Goal: Task Accomplishment & Management: Manage account settings

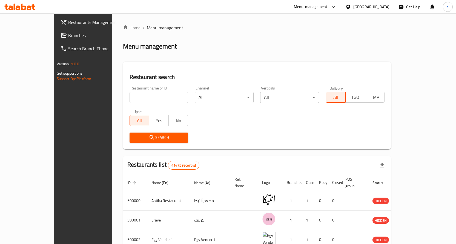
click at [56, 36] on link "Branches" at bounding box center [93, 35] width 74 height 13
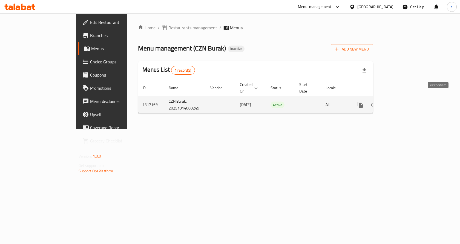
click at [403, 101] on icon "enhanced table" at bounding box center [400, 104] width 7 height 7
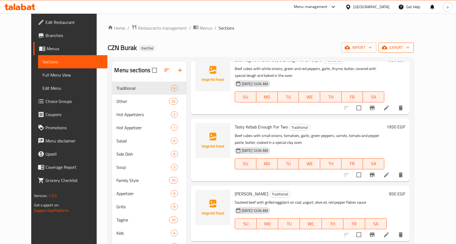
click at [387, 48] on icon "button" at bounding box center [384, 48] width 5 height 4
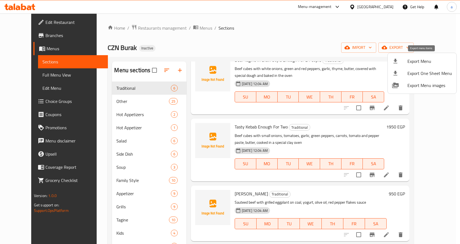
click at [418, 64] on span "Export Menu" at bounding box center [430, 61] width 45 height 7
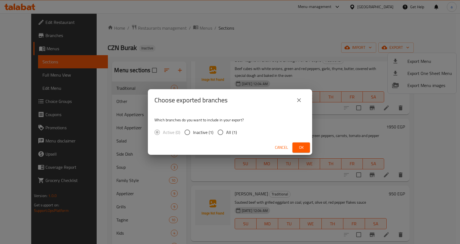
click at [230, 134] on span "All (1)" at bounding box center [231, 132] width 11 height 7
click at [226, 134] on input "All (1)" at bounding box center [221, 132] width 12 height 12
radio input "true"
click at [302, 150] on span "Ok" at bounding box center [301, 147] width 9 height 7
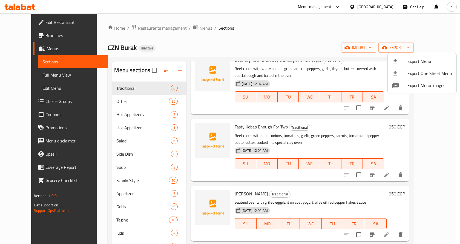
click at [10, 50] on div at bounding box center [230, 122] width 460 height 244
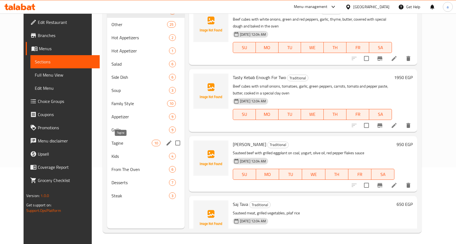
scroll to position [49, 0]
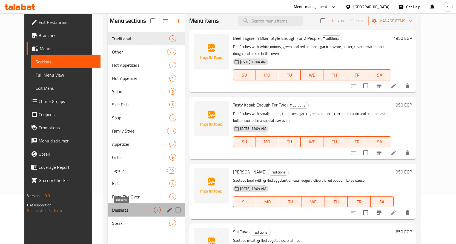
click at [118, 210] on span "Desserts" at bounding box center [133, 209] width 42 height 7
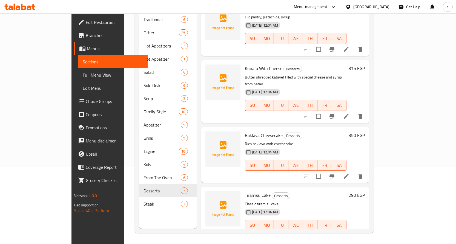
scroll to position [189, 0]
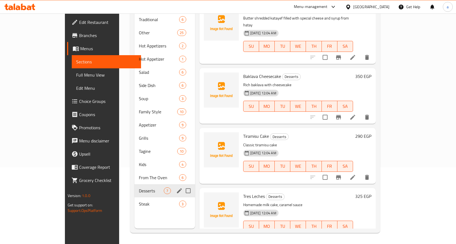
click at [182, 185] on input "Menu sections" at bounding box center [188, 191] width 12 height 12
checkbox input "true"
click at [139, 187] on span "Desserts" at bounding box center [151, 190] width 25 height 7
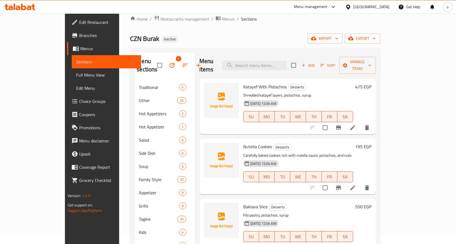
scroll to position [0, 0]
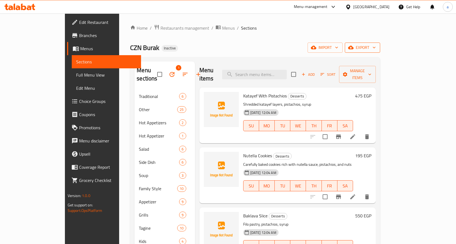
click at [376, 45] on span "export" at bounding box center [362, 47] width 27 height 7
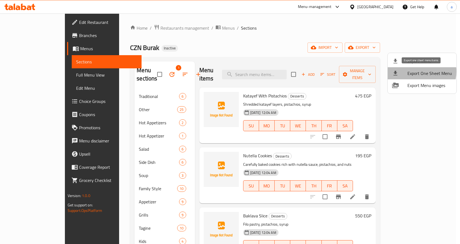
click at [417, 71] on span "Export One Sheet Menu" at bounding box center [430, 73] width 45 height 7
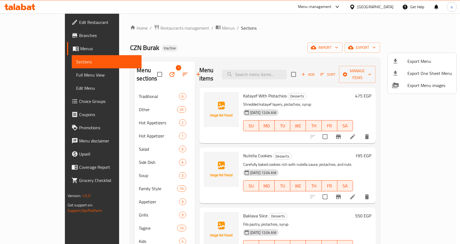
click at [308, 21] on div at bounding box center [230, 122] width 460 height 244
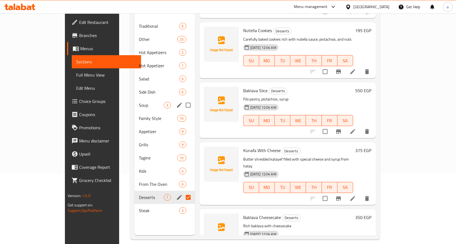
scroll to position [77, 0]
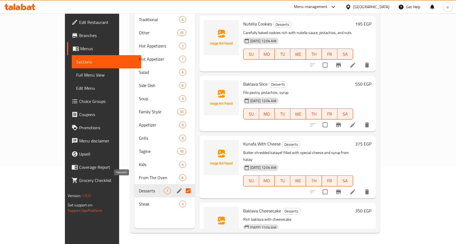
click at [139, 187] on span "Desserts" at bounding box center [151, 190] width 25 height 7
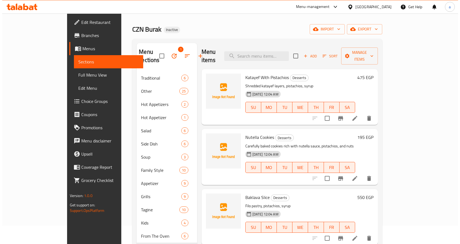
scroll to position [0, 0]
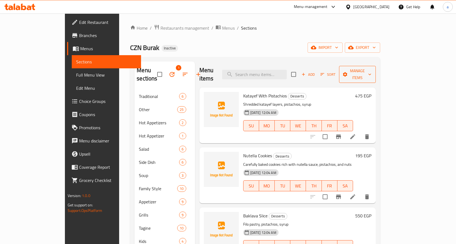
click at [372, 70] on span "Manage items" at bounding box center [358, 74] width 28 height 14
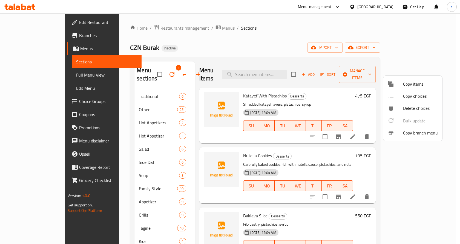
click at [415, 84] on span "Copy items" at bounding box center [420, 84] width 35 height 7
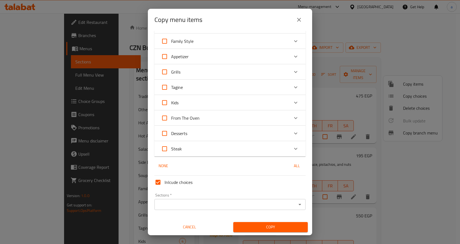
scroll to position [122, 0]
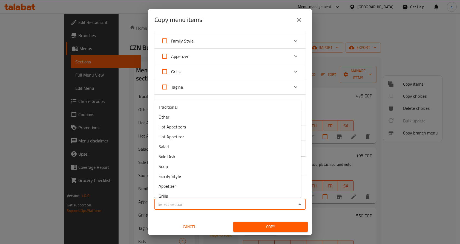
click at [197, 202] on input "Sections   *" at bounding box center [225, 204] width 139 height 8
click at [186, 222] on button "Cancel" at bounding box center [189, 226] width 75 height 10
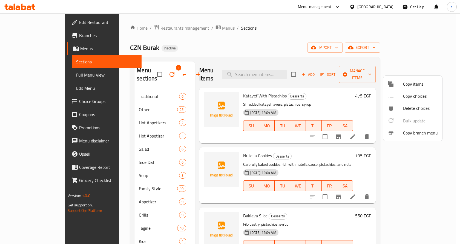
click at [414, 81] on span "Copy items" at bounding box center [420, 84] width 35 height 7
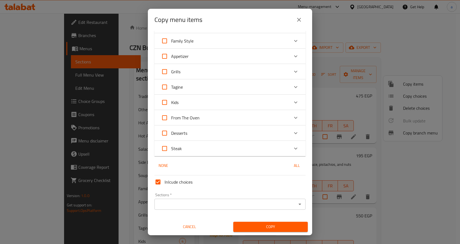
click at [193, 227] on span "Cancel" at bounding box center [190, 226] width 70 height 7
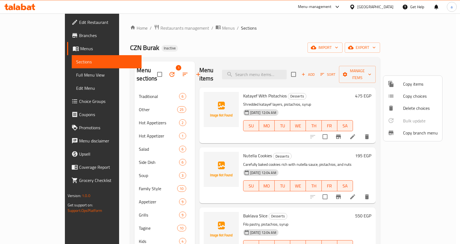
click at [25, 46] on div at bounding box center [230, 122] width 460 height 244
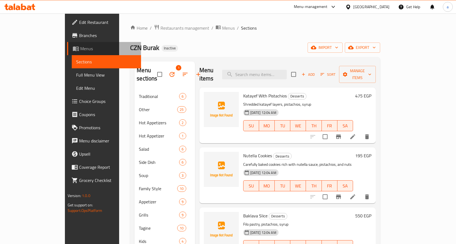
click at [80, 46] on span "Menus" at bounding box center [108, 48] width 56 height 7
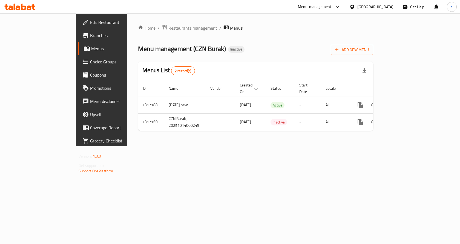
click at [238, 55] on div "Home / Restaurants management / Menus Menu management ( CZN Burak ) Inactive Ad…" at bounding box center [255, 79] width 235 height 111
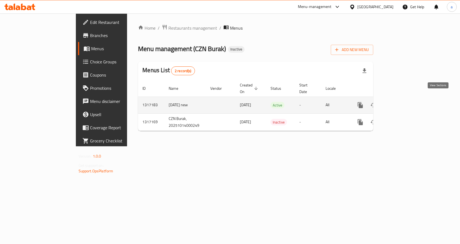
click at [403, 102] on icon "enhanced table" at bounding box center [400, 105] width 7 height 7
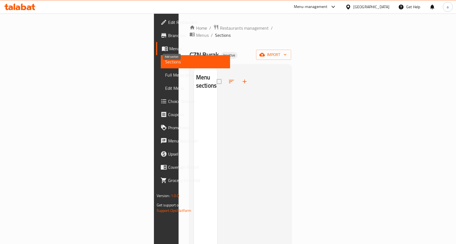
click at [241, 78] on icon "button" at bounding box center [244, 81] width 7 height 7
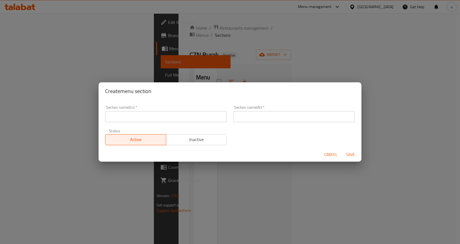
click at [168, 65] on div "Create menu section Section name(En)   * Section name(En) * Section name(Ar)   …" at bounding box center [230, 122] width 460 height 244
click at [330, 151] on span "Cancel" at bounding box center [330, 154] width 13 height 7
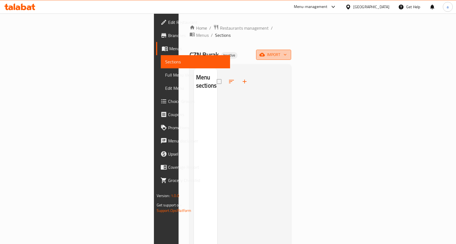
click at [287, 51] on span "import" at bounding box center [274, 54] width 26 height 7
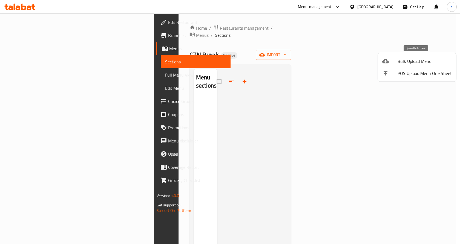
click at [396, 63] on div at bounding box center [389, 61] width 15 height 7
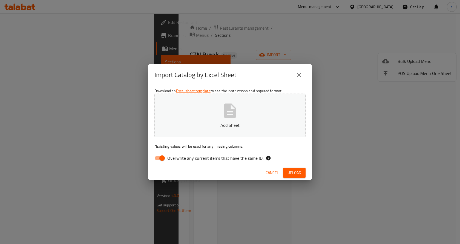
click at [208, 158] on span "Overwrite any current items that have the same ID." at bounding box center [215, 158] width 96 height 7
click at [178, 158] on input "Overwrite any current items that have the same ID." at bounding box center [162, 158] width 31 height 10
checkbox input "false"
click at [211, 123] on p "Add Sheet" at bounding box center [230, 125] width 134 height 7
click at [289, 167] on div "Cancel Upload" at bounding box center [230, 172] width 164 height 15
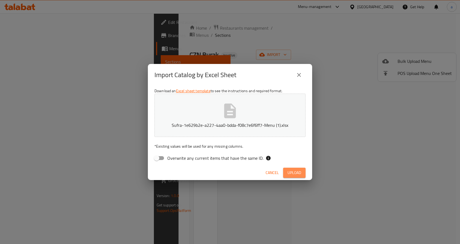
click at [290, 170] on span "Upload" at bounding box center [295, 172] width 14 height 7
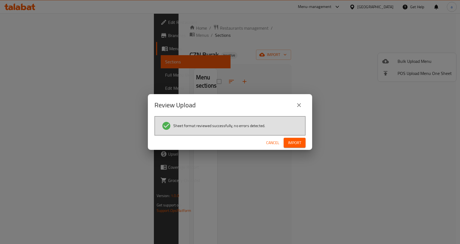
click at [294, 141] on span "Import" at bounding box center [294, 142] width 13 height 7
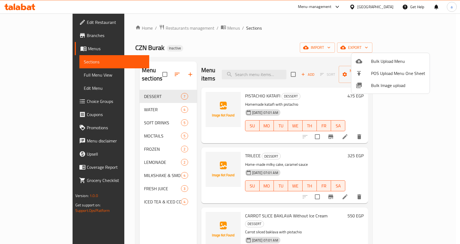
click at [123, 89] on div at bounding box center [230, 122] width 460 height 244
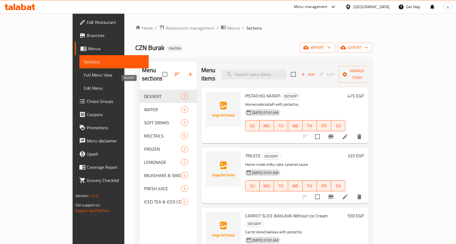
click at [147, 93] on span "DESSERT" at bounding box center [162, 96] width 37 height 7
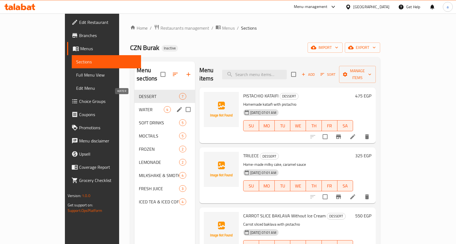
click at [144, 106] on span "WATER" at bounding box center [151, 109] width 25 height 7
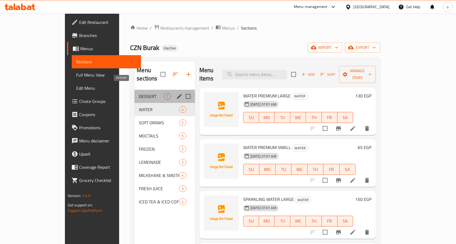
click at [142, 93] on span "DESSERT" at bounding box center [151, 96] width 25 height 7
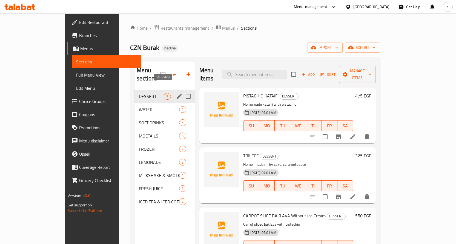
click at [177, 94] on icon "edit" at bounding box center [179, 96] width 5 height 5
click at [139, 93] on span "DESSERT" at bounding box center [151, 96] width 25 height 7
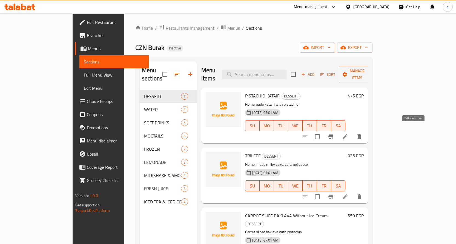
click at [349, 133] on icon at bounding box center [345, 136] width 7 height 7
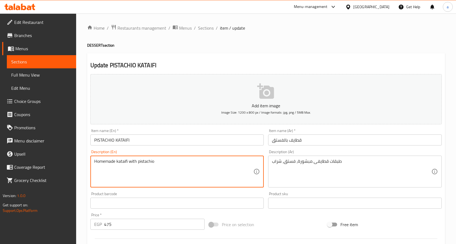
click at [144, 163] on textarea "Homemade kataifi with pistachio" at bounding box center [173, 171] width 159 height 26
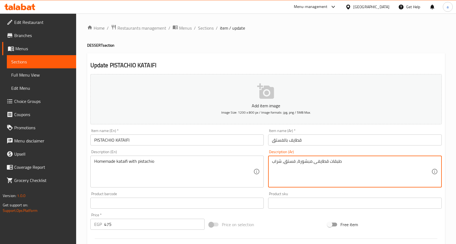
click at [324, 164] on textarea "طبقات قطايفى مبشورة، فستق، شراب" at bounding box center [351, 171] width 159 height 26
paste textarea "قطايفي منزلية الصنع بالفستق"
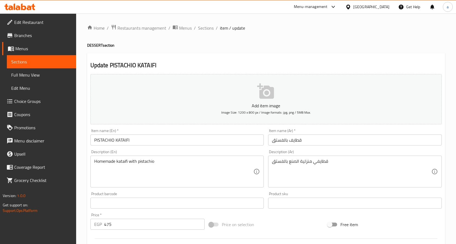
click at [305, 162] on textarea "قطايفي منزلية الصنع بالفستق" at bounding box center [351, 171] width 159 height 26
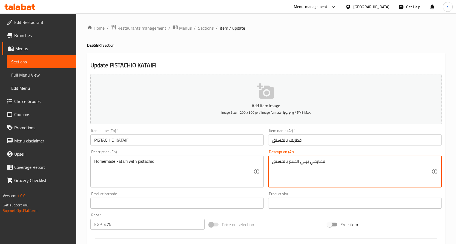
click at [292, 162] on textarea "قطايفي بيتي الصنع بالفستق" at bounding box center [351, 171] width 159 height 26
type textarea "قطايفي بيتي بالفستق"
click at [405, 111] on button "Add item image Image Size: 1200 x 800 px / Image formats: jpg, png / 5MB Max." at bounding box center [266, 99] width 352 height 50
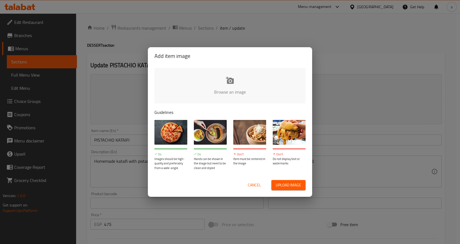
click at [256, 187] on span "Cancel" at bounding box center [254, 184] width 13 height 7
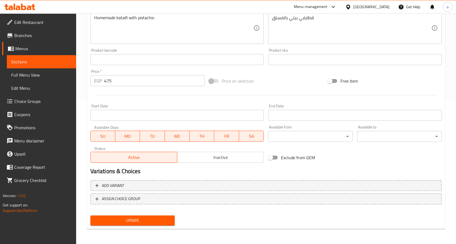
scroll to position [144, 0]
click at [146, 222] on span "Update" at bounding box center [133, 219] width 76 height 7
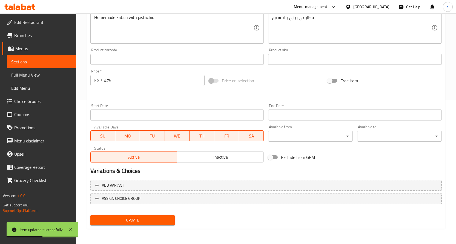
click at [149, 216] on button "Update" at bounding box center [132, 220] width 85 height 10
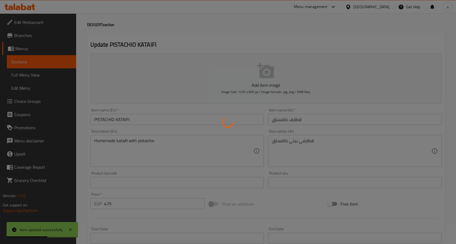
scroll to position [7, 0]
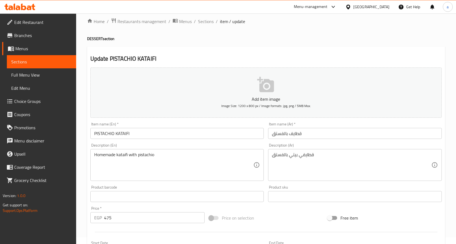
click at [26, 57] on link "Sections" at bounding box center [41, 61] width 69 height 13
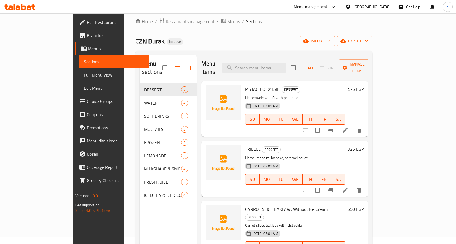
click at [140, 83] on div "DESSERT 7" at bounding box center [168, 89] width 57 height 13
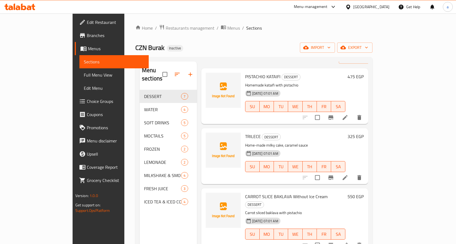
scroll to position [27, 0]
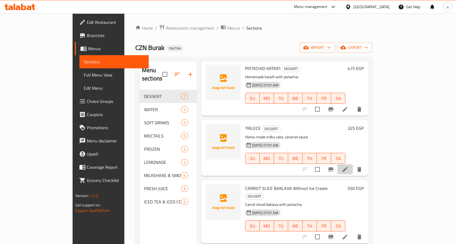
click at [353, 164] on li at bounding box center [345, 169] width 15 height 10
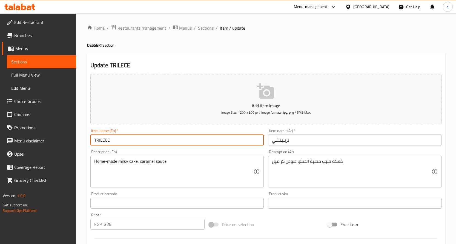
click at [109, 139] on input "TRILECE" at bounding box center [177, 139] width 174 height 11
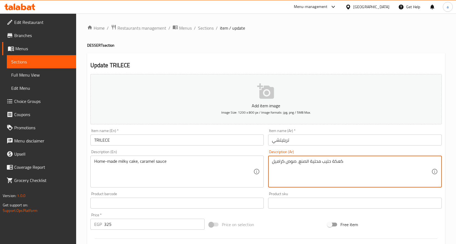
drag, startPoint x: 333, startPoint y: 162, endPoint x: 342, endPoint y: 161, distance: 9.5
drag, startPoint x: 299, startPoint y: 161, endPoint x: 322, endPoint y: 163, distance: 23.1
click at [322, 163] on textarea "كيك حليب محلية الصنع، صوص كراميل" at bounding box center [351, 171] width 159 height 26
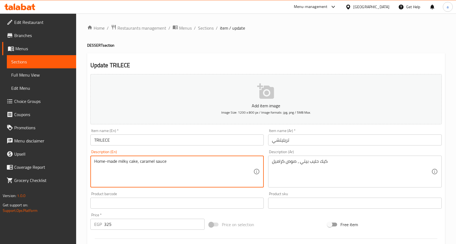
click at [124, 160] on textarea "Home-made milky cake, caramel sauce" at bounding box center [173, 171] width 159 height 26
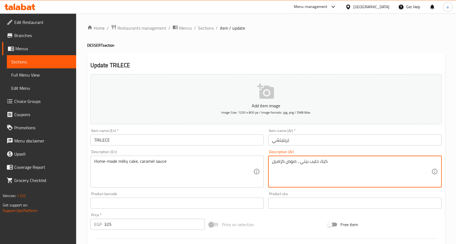
click at [315, 164] on textarea "كيك حليب بيتي ، صوص كراميل" at bounding box center [351, 171] width 159 height 26
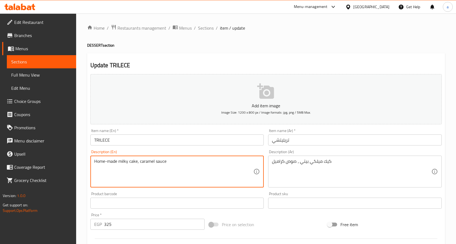
drag, startPoint x: 119, startPoint y: 162, endPoint x: 137, endPoint y: 165, distance: 18.0
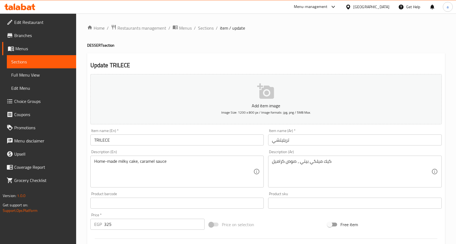
click at [128, 159] on textarea "Home-made milky cake, caramel sauce" at bounding box center [173, 171] width 159 height 26
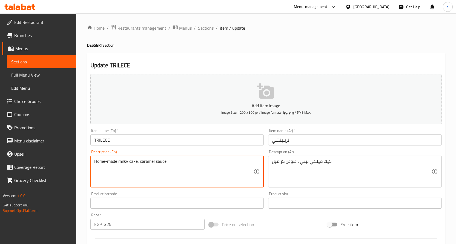
drag, startPoint x: 119, startPoint y: 161, endPoint x: 138, endPoint y: 164, distance: 20.0
click at [138, 164] on textarea "Home-made milky cake, caramel sauce" at bounding box center [173, 171] width 159 height 26
drag, startPoint x: 129, startPoint y: 162, endPoint x: 130, endPoint y: 173, distance: 10.7
click at [130, 173] on textarea "Home-made milky cake, caramel sauce" at bounding box center [173, 171] width 159 height 26
drag, startPoint x: 119, startPoint y: 164, endPoint x: 138, endPoint y: 168, distance: 18.8
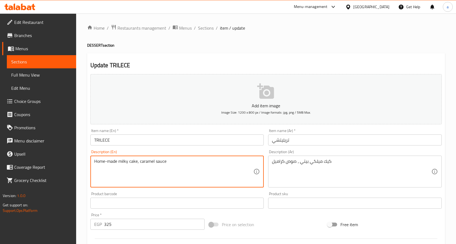
click at [138, 168] on textarea "Home-made milky cake, caramel sauce" at bounding box center [173, 171] width 159 height 26
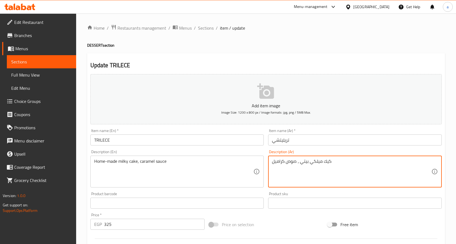
click at [315, 162] on textarea "كيك ميلكي بيتي ، صوص كراميل" at bounding box center [351, 171] width 159 height 26
drag, startPoint x: 310, startPoint y: 162, endPoint x: 331, endPoint y: 164, distance: 20.9
click at [331, 164] on textarea "كيك حليب بيتي ، صوص كراميل" at bounding box center [351, 171] width 159 height 26
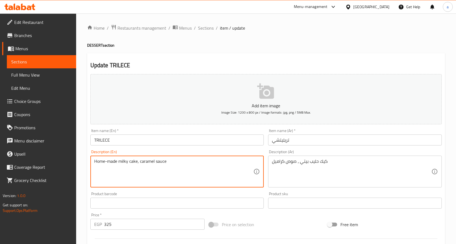
drag, startPoint x: 118, startPoint y: 162, endPoint x: 59, endPoint y: 162, distance: 58.4
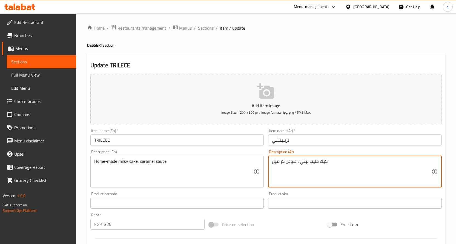
drag, startPoint x: 300, startPoint y: 162, endPoint x: 309, endPoint y: 161, distance: 8.3
paste textarea "محلية الصنع"
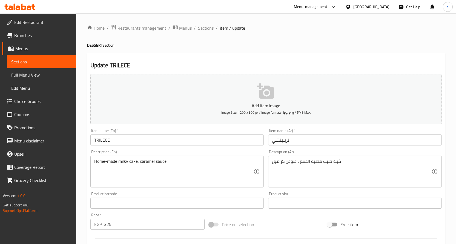
click at [338, 165] on textarea "كيك حليب محلية الصنع ، صوص كراميل" at bounding box center [351, 171] width 159 height 26
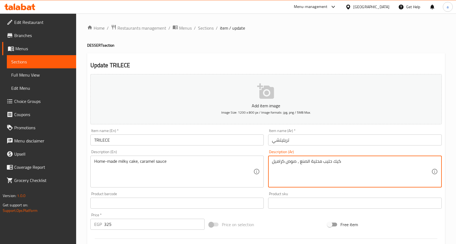
click at [338, 165] on textarea "كيك حليب محلية الصنع ، صوص كراميل" at bounding box center [351, 171] width 159 height 26
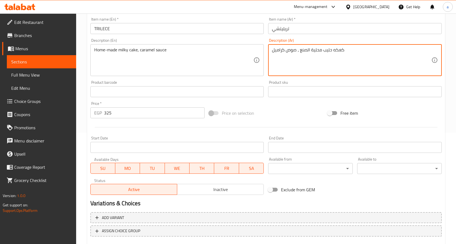
scroll to position [137, 0]
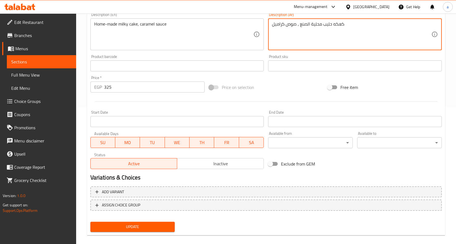
type textarea "كعكه حليب محلية الصنع ، صوص كراميل"
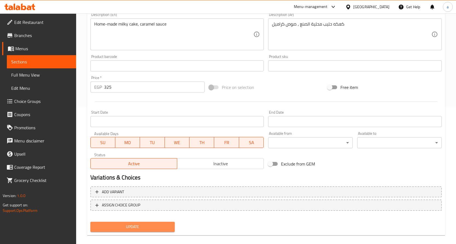
click at [129, 225] on span "Update" at bounding box center [133, 226] width 76 height 7
click at [41, 62] on span "Sections" at bounding box center [41, 61] width 61 height 7
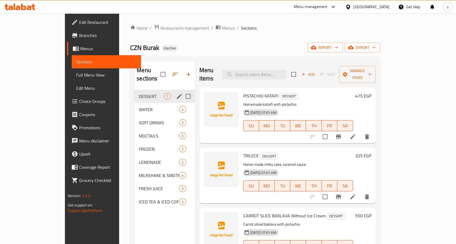
click at [135, 92] on div "DESSERT 7" at bounding box center [165, 96] width 60 height 13
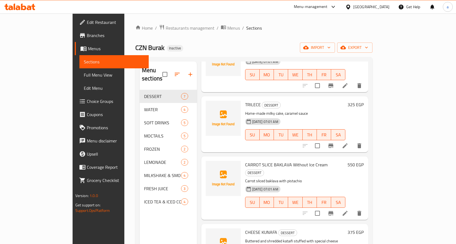
scroll to position [82, 0]
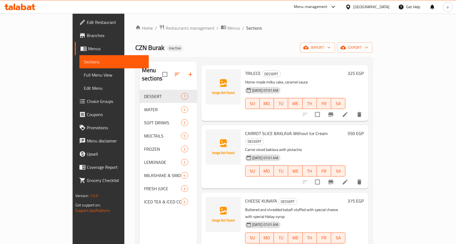
click at [353, 177] on li at bounding box center [345, 182] width 15 height 10
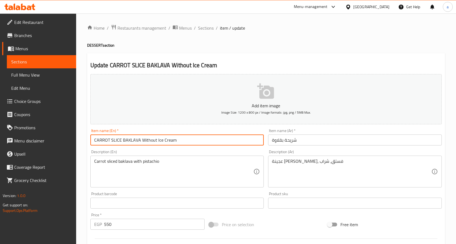
drag, startPoint x: 95, startPoint y: 139, endPoint x: 188, endPoint y: 139, distance: 93.7
click at [188, 139] on input "CARROT SLICE BAKLAVA Without Ice Cream" at bounding box center [177, 139] width 174 height 11
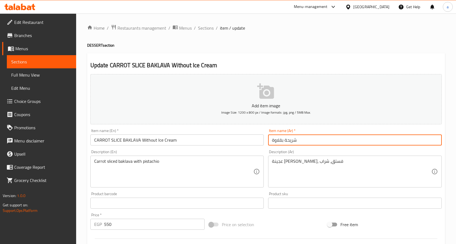
click at [272, 140] on input "شريحة بقلاوة" at bounding box center [355, 139] width 174 height 11
click at [302, 141] on input "شريحة بقلاوة" at bounding box center [355, 139] width 174 height 11
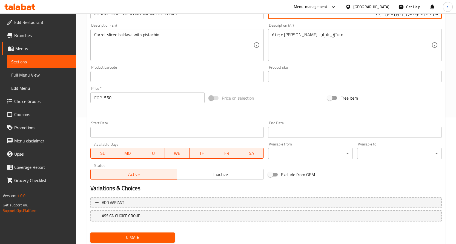
scroll to position [144, 0]
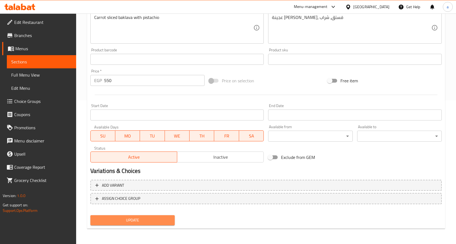
click at [145, 222] on span "Update" at bounding box center [133, 219] width 76 height 7
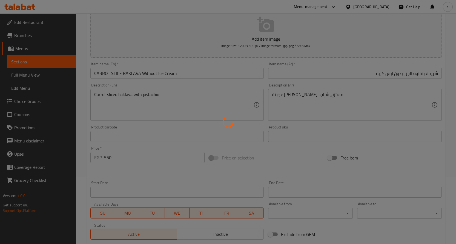
scroll to position [61, 0]
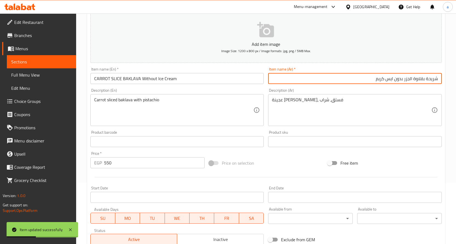
click at [409, 79] on input "شريحة بقلاوة الجزر بدون ايس كريم" at bounding box center [355, 78] width 174 height 11
click at [438, 78] on input "شريحة بقلاوة الجزر بدون ايس كريم" at bounding box center [355, 78] width 174 height 11
paste input "الجزر"
drag, startPoint x: 431, startPoint y: 79, endPoint x: 450, endPoint y: 79, distance: 19.2
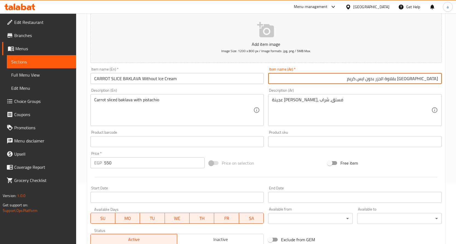
click at [450, 79] on div "Home / Restaurants management / Menus / Sections / item / update DESSERT sectio…" at bounding box center [266, 139] width 380 height 374
type input "شريحة بقلاوة الجزر بدون ايس كريم"
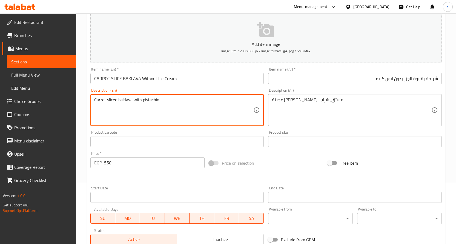
click at [119, 99] on textarea "Carrot sliced baklava with pistachio" at bounding box center [173, 110] width 159 height 26
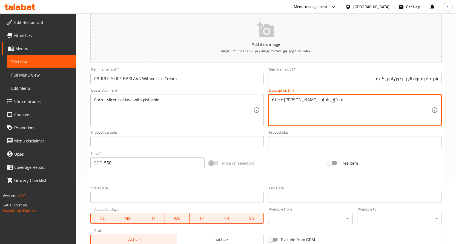
click at [345, 109] on textarea "عجينة فيلو، فستق، شراب" at bounding box center [351, 110] width 159 height 26
paste textarea "قلاوة الجزر المقطعة مع الفستق"
click at [304, 101] on textarea "بقلاوة الجزر المقطعة مع الفستق" at bounding box center [351, 110] width 159 height 26
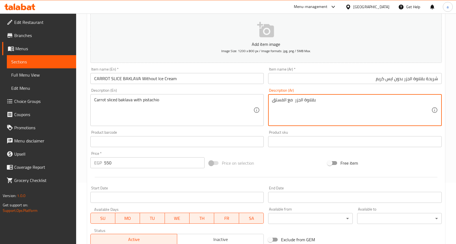
click at [321, 102] on textarea "بقلاوة الجزر مع الفستق" at bounding box center [351, 110] width 159 height 26
click at [360, 108] on textarea "بقلاوة الجزر المقطعة مع الفستق" at bounding box center [351, 110] width 159 height 26
type textarea "بقلاوة الجزر المقطعة مع الفستق"
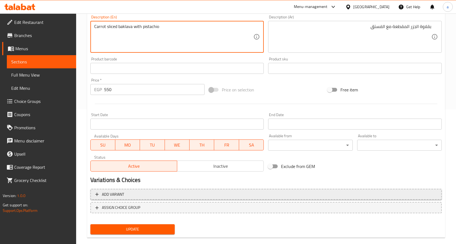
scroll to position [144, 0]
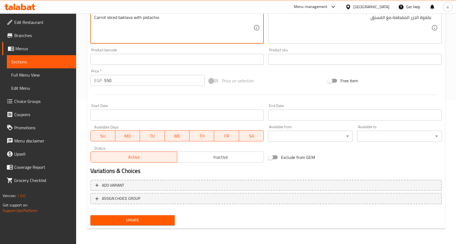
click at [161, 218] on span "Update" at bounding box center [133, 219] width 76 height 7
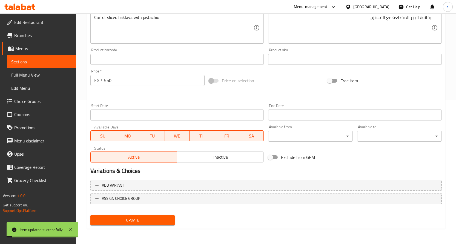
click at [42, 65] on link "Sections" at bounding box center [41, 61] width 69 height 13
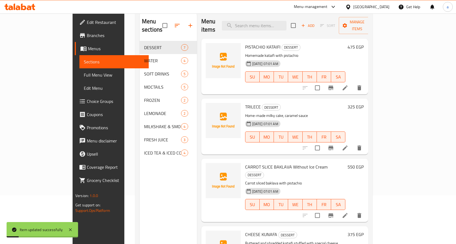
scroll to position [22, 0]
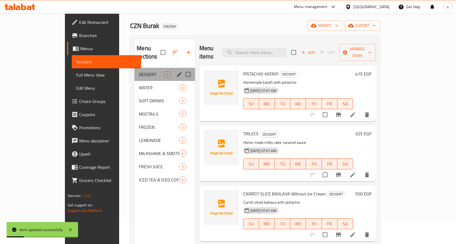
click at [135, 70] on div "DESSERT 7" at bounding box center [165, 74] width 60 height 13
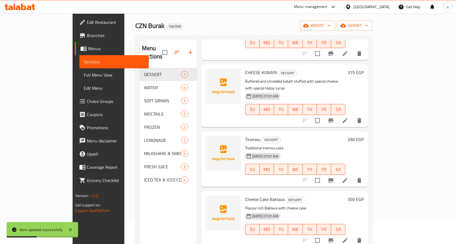
scroll to position [189, 0]
click at [349, 116] on icon at bounding box center [345, 119] width 7 height 7
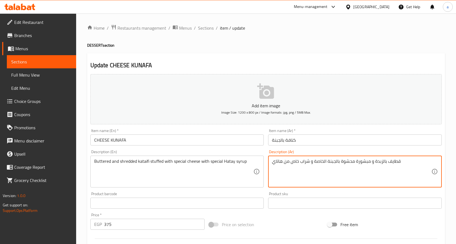
drag, startPoint x: 283, startPoint y: 163, endPoint x: 300, endPoint y: 163, distance: 17.3
click at [300, 163] on textarea "قطايف بالزبدة و مبشورة محشوة بالجبنة الخاصة و شراب خاص من هاتاي" at bounding box center [351, 171] width 159 height 26
click at [273, 162] on textarea "قطايف بالزبدة و مبشورة محشوة بالجبنة الخاصة و شراب هاتاي" at bounding box center [351, 171] width 159 height 26
type textarea "قطايف بالزبدة و مبشورة محشوة بالجبنة الخاصة و شراب هاتاي الخاص"
click at [266, 180] on div "Description (Ar) قطايف بالزبدة و مبشورة محشوة بالجبنة الخاصة و شراب هاتاي الخاص…" at bounding box center [355, 168] width 178 height 42
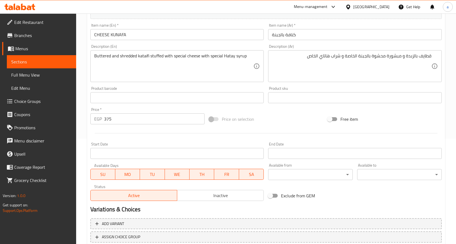
scroll to position [137, 0]
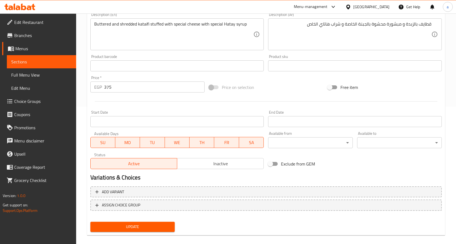
click at [157, 224] on span "Update" at bounding box center [133, 226] width 76 height 7
click at [158, 228] on span "Update" at bounding box center [133, 226] width 76 height 7
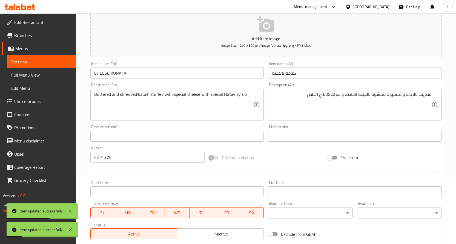
scroll to position [27, 0]
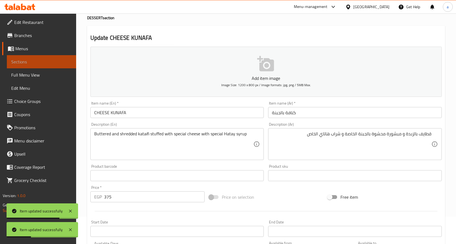
click at [32, 62] on span "Sections" at bounding box center [41, 61] width 61 height 7
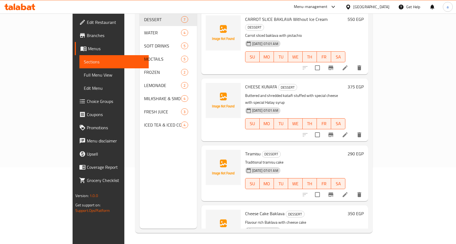
scroll to position [189, 0]
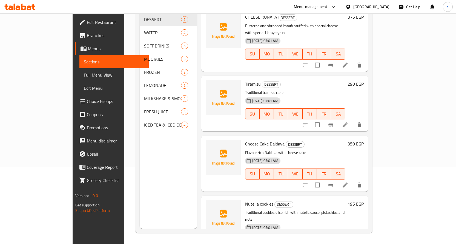
click at [349, 121] on icon at bounding box center [345, 124] width 7 height 7
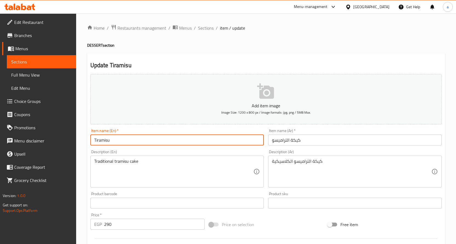
click at [197, 141] on input "Tiramisu" at bounding box center [177, 139] width 174 height 11
type input "Tiramisu cake"
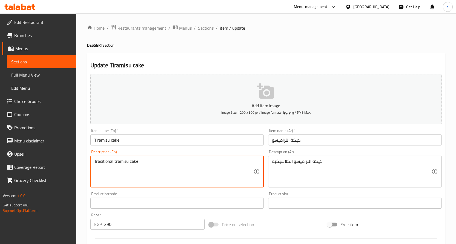
click at [107, 161] on textarea "Traditional tramisu cake" at bounding box center [173, 171] width 159 height 26
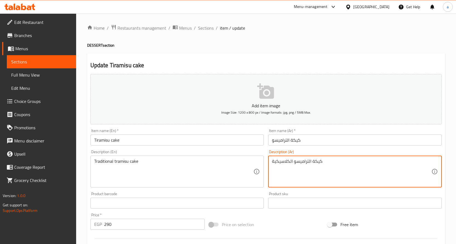
click at [279, 164] on textarea "كيكة التراميسو الكلاسيكية" at bounding box center [351, 171] width 159 height 26
type textarea "كيكة التراميسو التقليدية"
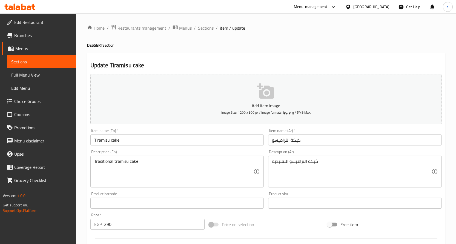
click at [265, 175] on div "Description (En) Traditional tramisu cake Description (En)" at bounding box center [177, 168] width 178 height 42
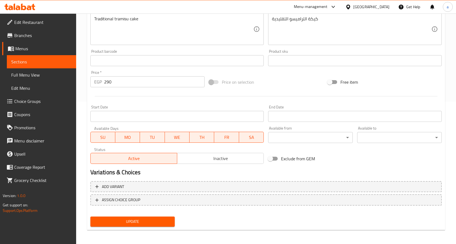
scroll to position [144, 0]
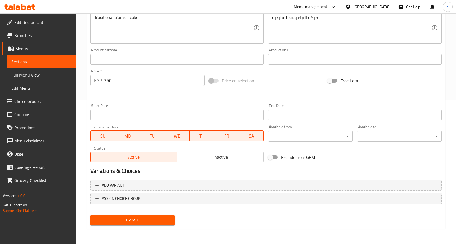
click at [153, 220] on span "Update" at bounding box center [133, 219] width 76 height 7
click at [38, 59] on span "Sections" at bounding box center [41, 61] width 61 height 7
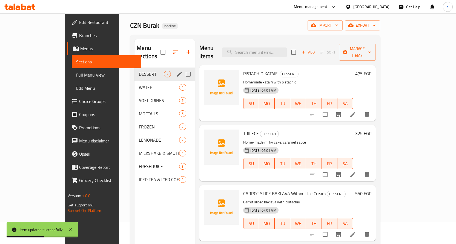
scroll to position [22, 0]
click at [135, 68] on div "DESSERT 7" at bounding box center [165, 74] width 60 height 13
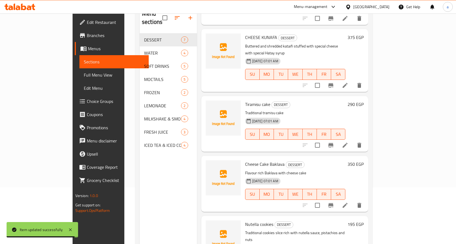
scroll to position [77, 0]
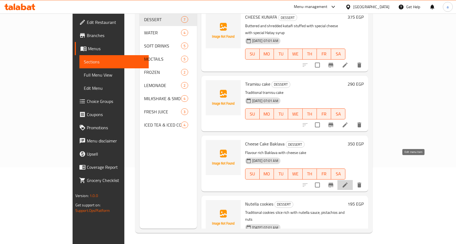
click at [348, 182] on icon at bounding box center [345, 184] width 5 height 5
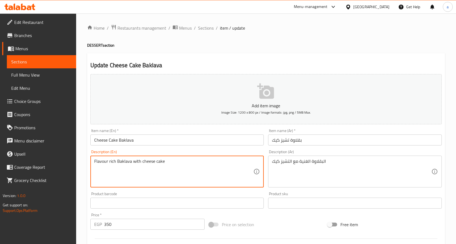
click at [126, 164] on textarea "Flavour rich Baklava with cheese cake" at bounding box center [173, 171] width 159 height 26
click at [118, 164] on textarea "Flavour rich Baklava with cheese cake" at bounding box center [173, 171] width 159 height 26
click at [95, 161] on textarea "Flavour rich Baklava with cheese cake" at bounding box center [173, 171] width 159 height 26
click at [141, 163] on textarea "Flavour rich Baklava with cheese cake" at bounding box center [173, 171] width 159 height 26
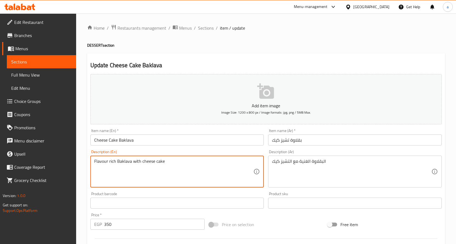
click at [141, 163] on textarea "Flavour rich Baklava with cheese cake" at bounding box center [173, 171] width 159 height 26
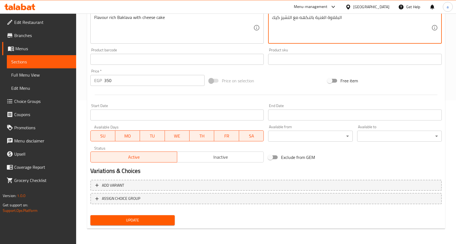
type textarea "البقلاوة الغنية بالنكهه مع التشيز كيك"
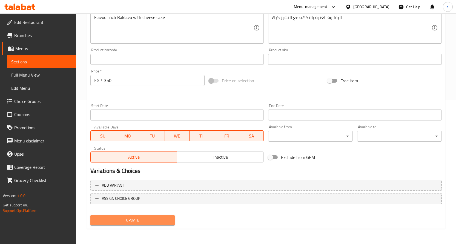
click at [127, 219] on span "Update" at bounding box center [133, 219] width 76 height 7
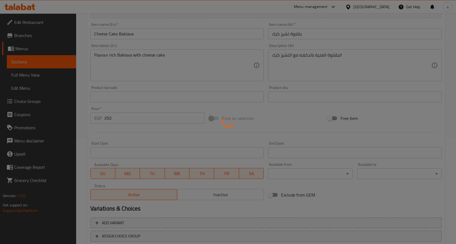
scroll to position [61, 0]
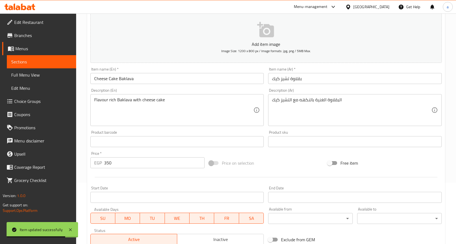
click at [20, 62] on span "Sections" at bounding box center [41, 61] width 61 height 7
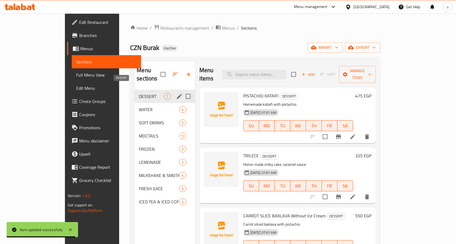
click at [139, 93] on span "DESSERT" at bounding box center [151, 96] width 25 height 7
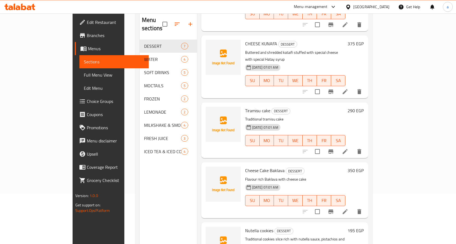
scroll to position [77, 0]
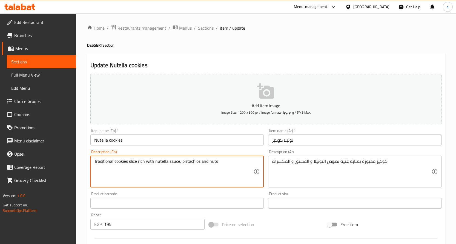
click at [117, 161] on textarea "Traditional cookies slice rich with nutella sauce, pistachios and nuts" at bounding box center [173, 171] width 159 height 26
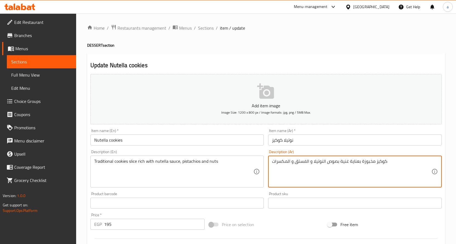
click at [382, 163] on textarea "كوكيز مخبوزة بعناية غنية بصوص النوتيلا و الفستق و المكسرات" at bounding box center [351, 171] width 159 height 26
paste textarea "شريحة كوكيز تقليدية غنية بصلصة النوتيلا والفستق و"
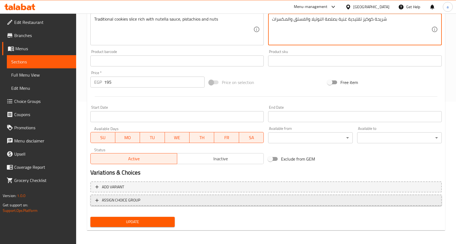
scroll to position [144, 0]
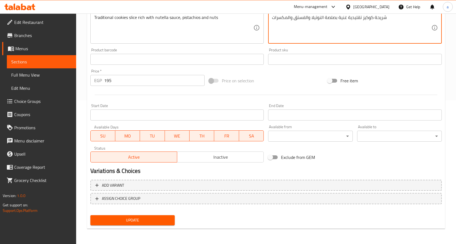
type textarea "شريحة كوكيز تقليدية غنية بصلصة النوتيلا والفستق والمكسرات"
click at [143, 216] on button "Update" at bounding box center [132, 220] width 85 height 10
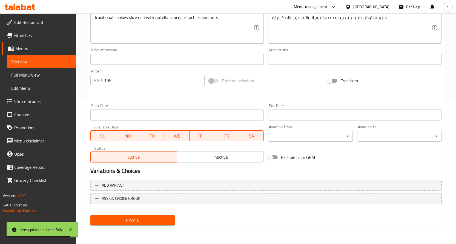
click at [157, 218] on span "Update" at bounding box center [133, 219] width 76 height 7
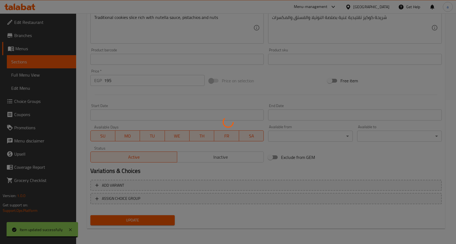
click at [27, 59] on div at bounding box center [228, 122] width 456 height 244
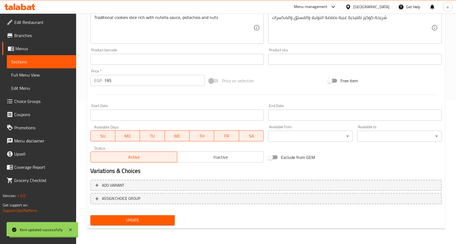
click at [27, 59] on span "Sections" at bounding box center [41, 61] width 61 height 7
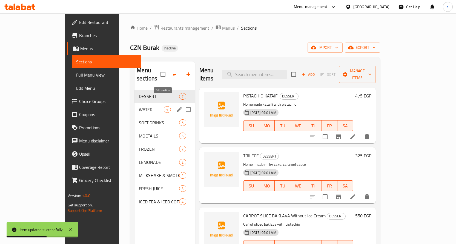
click at [176, 106] on icon "edit" at bounding box center [179, 109] width 7 height 7
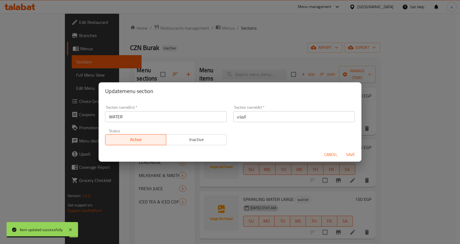
click at [122, 116] on input "WATER" at bounding box center [166, 116] width 122 height 11
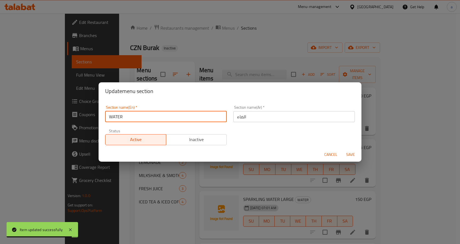
click at [122, 116] on input "WATER" at bounding box center [166, 116] width 122 height 11
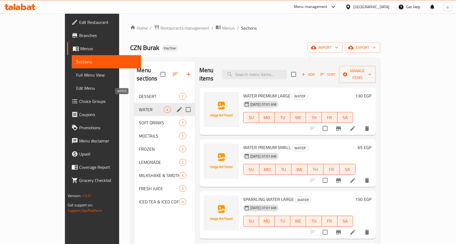
click at [139, 106] on span "WATER" at bounding box center [151, 109] width 25 height 7
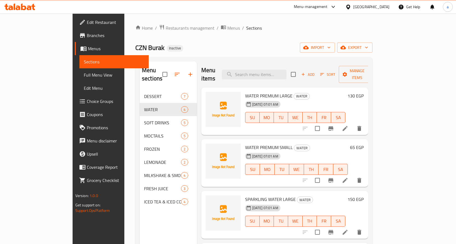
click at [349, 125] on icon at bounding box center [345, 128] width 7 height 7
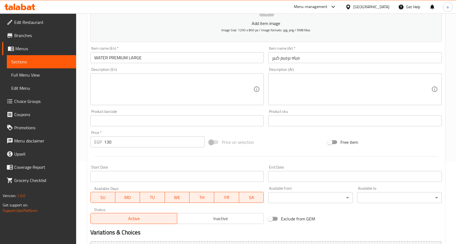
scroll to position [137, 0]
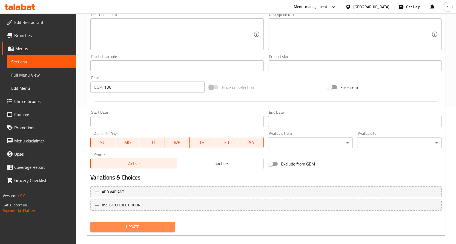
click at [149, 223] on span "Update" at bounding box center [133, 226] width 76 height 7
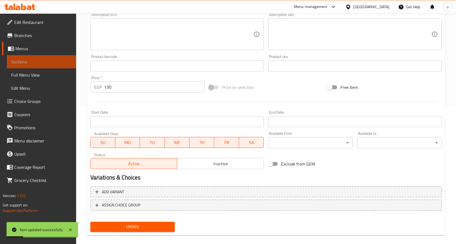
click at [21, 62] on span "Sections" at bounding box center [41, 61] width 61 height 7
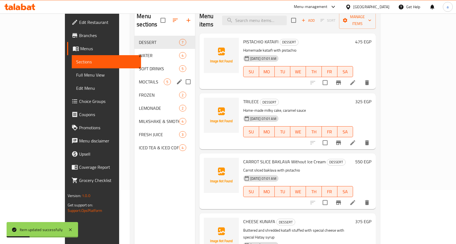
scroll to position [22, 0]
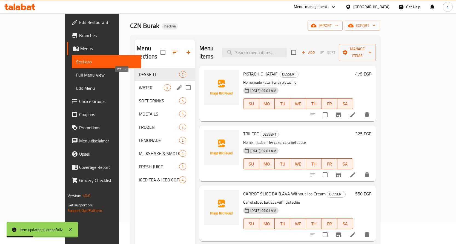
click at [139, 84] on span "WATER" at bounding box center [151, 87] width 25 height 7
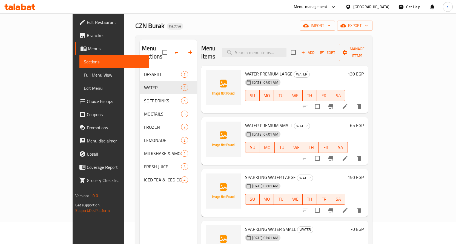
scroll to position [77, 0]
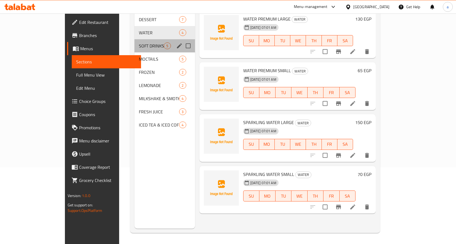
click at [135, 42] on div "SOFT DRINKS 5" at bounding box center [165, 45] width 60 height 13
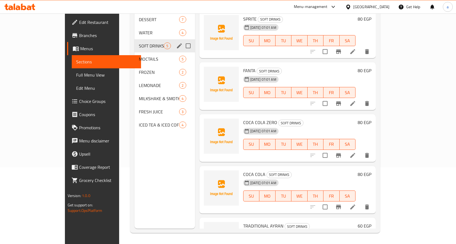
click at [176, 42] on icon "edit" at bounding box center [179, 45] width 7 height 7
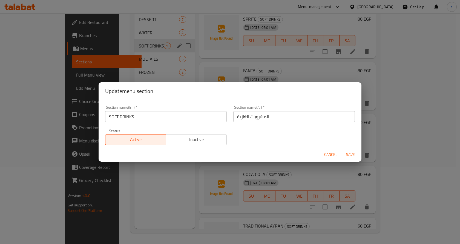
click at [332, 152] on span "Cancel" at bounding box center [330, 154] width 13 height 7
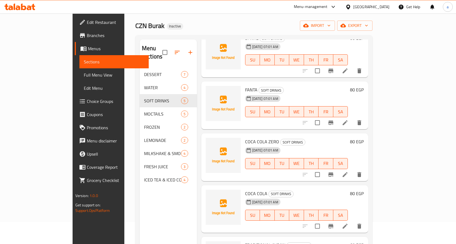
scroll to position [37, 0]
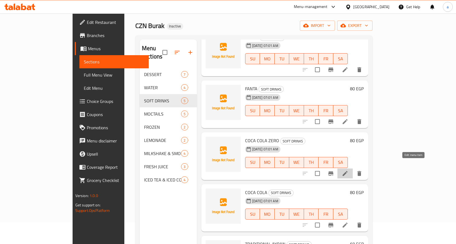
click at [348, 171] on icon at bounding box center [345, 173] width 5 height 5
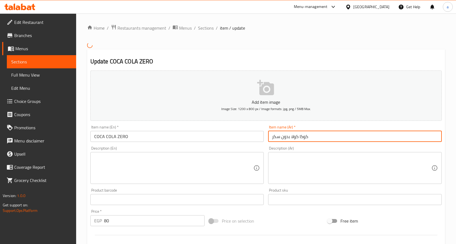
drag, startPoint x: 273, startPoint y: 138, endPoint x: 288, endPoint y: 138, distance: 14.8
click at [288, 138] on input "كوكا كولا بدون سكر" at bounding box center [355, 136] width 174 height 11
click at [289, 138] on input "كوكا كولا بدون سكر" at bounding box center [355, 136] width 174 height 11
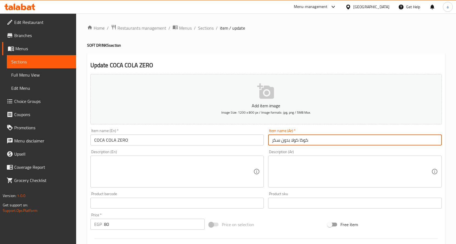
drag, startPoint x: 290, startPoint y: 139, endPoint x: 271, endPoint y: 142, distance: 19.4
click at [271, 142] on input "كوكا كولا بدون سكر" at bounding box center [355, 139] width 174 height 11
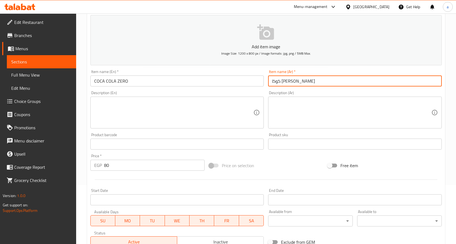
scroll to position [137, 0]
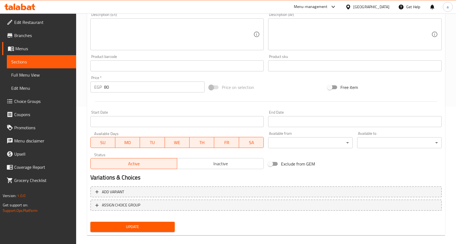
type input "كوكا كولا زيرو"
click at [121, 225] on span "Update" at bounding box center [133, 226] width 76 height 7
click at [142, 227] on span "Update" at bounding box center [133, 226] width 76 height 7
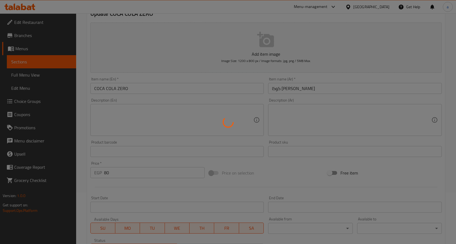
scroll to position [0, 0]
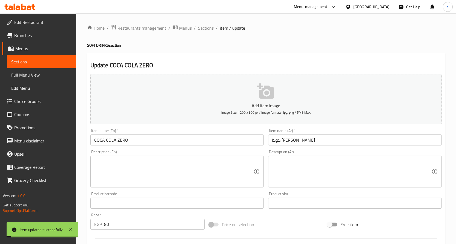
click at [30, 60] on span "Sections" at bounding box center [41, 61] width 61 height 7
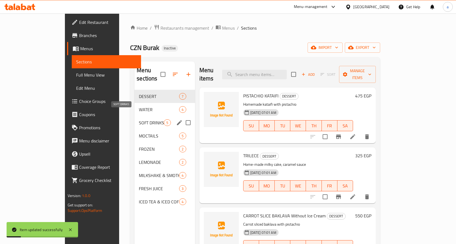
click at [139, 119] on span "SOFT DRINKS" at bounding box center [151, 122] width 25 height 7
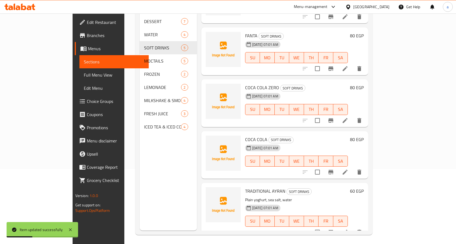
scroll to position [77, 0]
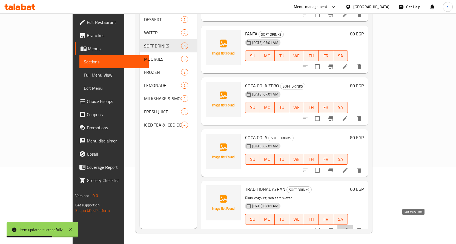
click at [348, 227] on icon at bounding box center [345, 229] width 5 height 5
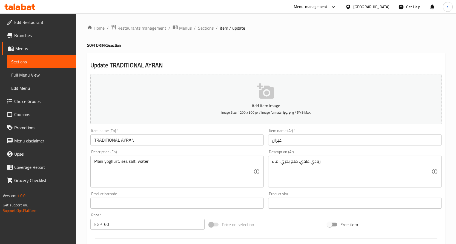
click at [271, 141] on input "عيران" at bounding box center [355, 139] width 174 height 11
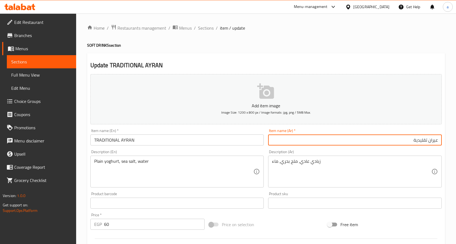
type input "عيران تقليدية"
click at [119, 140] on input "TRADITIONAL AYRAN" at bounding box center [177, 139] width 174 height 11
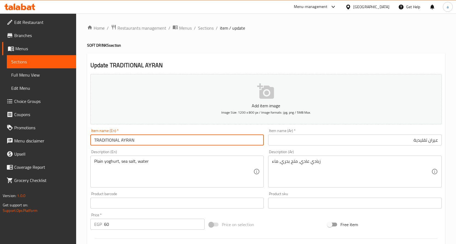
click at [119, 140] on input "TRADITIONAL AYRAN" at bounding box center [177, 139] width 174 height 11
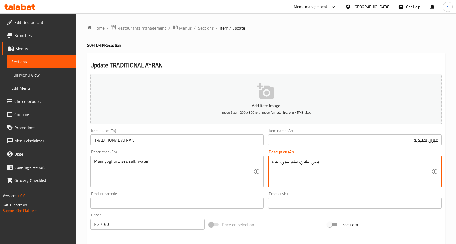
click at [304, 166] on textarea "زبادي عادي، ملح بحري، ماء" at bounding box center [351, 171] width 159 height 26
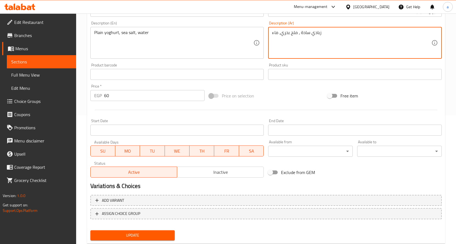
scroll to position [144, 0]
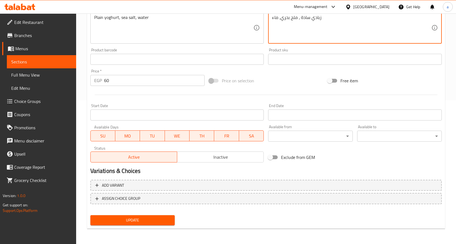
type textarea "زبادي سادة ، ملح بحري، ماء"
click at [142, 219] on span "Update" at bounding box center [133, 219] width 76 height 7
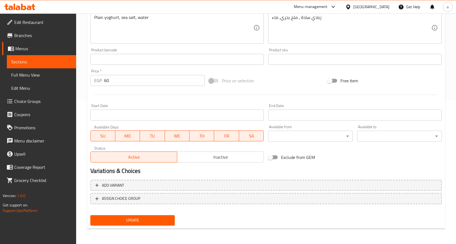
click at [153, 219] on span "Update" at bounding box center [133, 219] width 76 height 7
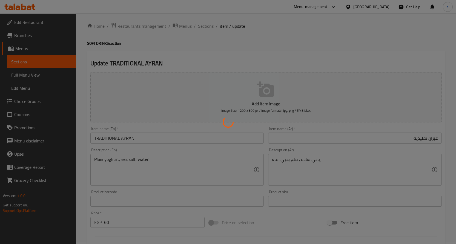
scroll to position [0, 0]
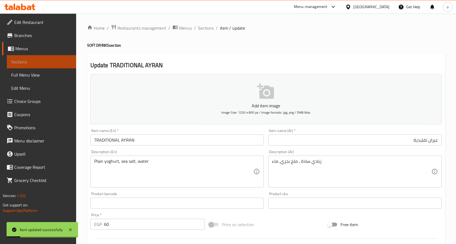
click at [53, 61] on span "Sections" at bounding box center [41, 61] width 61 height 7
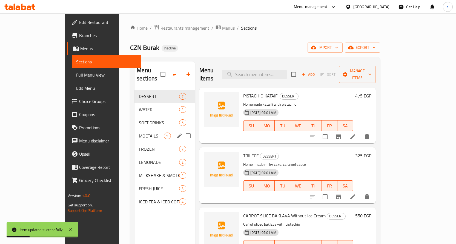
click at [135, 132] on div "MOCTAILS 5" at bounding box center [165, 135] width 60 height 13
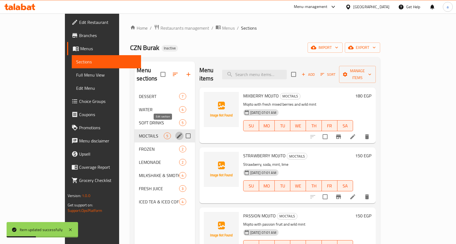
click at [177, 133] on icon "edit" at bounding box center [179, 135] width 5 height 5
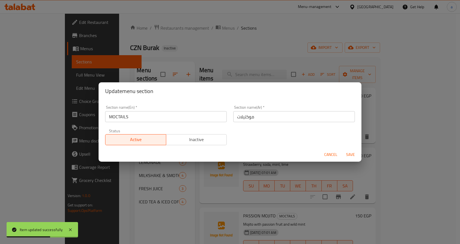
click at [333, 153] on span "Cancel" at bounding box center [330, 154] width 13 height 7
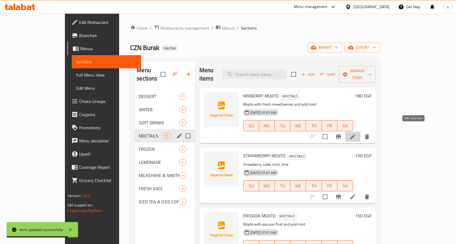
click at [355, 134] on icon at bounding box center [352, 136] width 5 height 5
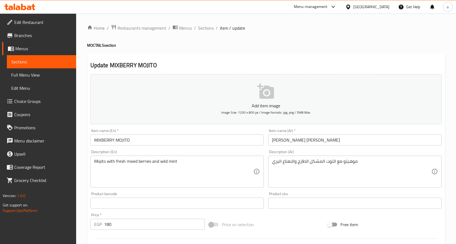
click at [173, 140] on input "MIXBERRY MOJITO" at bounding box center [177, 139] width 174 height 11
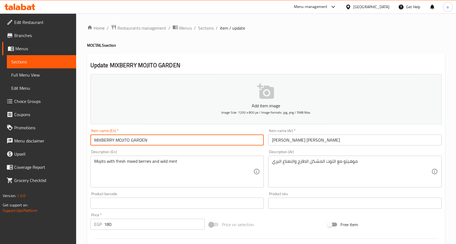
type input "MIXBERRY MOJITO GARDEN"
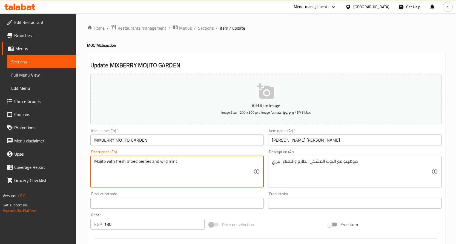
click at [101, 163] on textarea "Mojito with fresh mixed berries and wild mint" at bounding box center [173, 171] width 159 height 26
click at [107, 163] on textarea "Mojito with fresh mixed berries and wild mint" at bounding box center [173, 171] width 159 height 26
click at [119, 162] on textarea "Mojito with fresh mixed berries and wild mint" at bounding box center [173, 171] width 159 height 26
click at [130, 162] on textarea "Mojito with fresh mixed berries and wild mint" at bounding box center [173, 171] width 159 height 26
drag, startPoint x: 160, startPoint y: 162, endPoint x: 195, endPoint y: 165, distance: 35.1
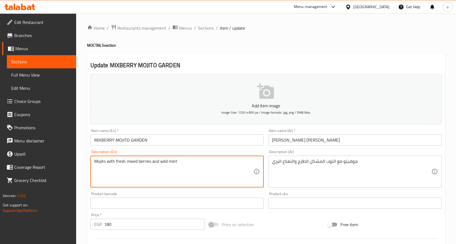
click at [183, 167] on textarea "Mojito with fresh mixed berries and wild mint" at bounding box center [173, 171] width 159 height 26
click at [147, 161] on textarea "Mojito with fresh mixed berries and wild mint" at bounding box center [173, 171] width 159 height 26
click at [205, 176] on textarea "Mojito with fresh mixed berries and wild mint" at bounding box center [173, 171] width 159 height 26
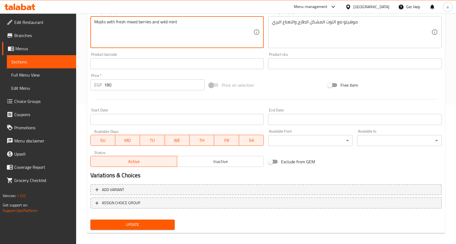
scroll to position [144, 0]
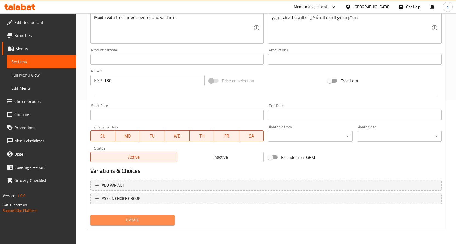
click at [139, 221] on span "Update" at bounding box center [133, 219] width 76 height 7
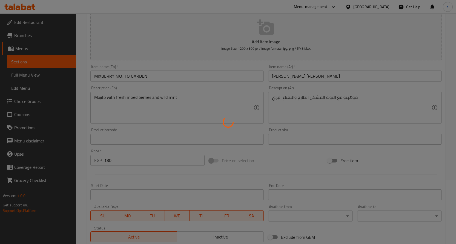
scroll to position [61, 0]
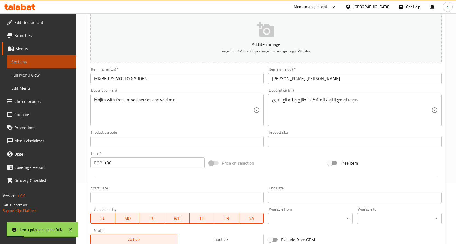
click at [47, 61] on span "Sections" at bounding box center [41, 61] width 61 height 7
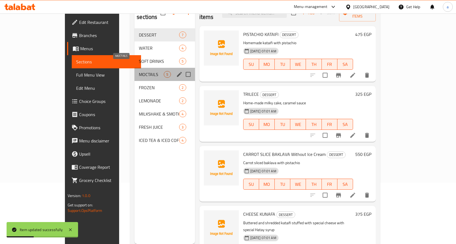
click at [139, 71] on span "MOCTAILS" at bounding box center [151, 74] width 25 height 7
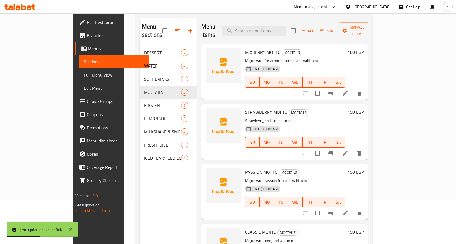
scroll to position [34, 0]
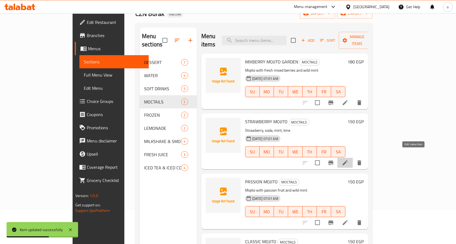
click at [349, 159] on icon at bounding box center [345, 162] width 7 height 7
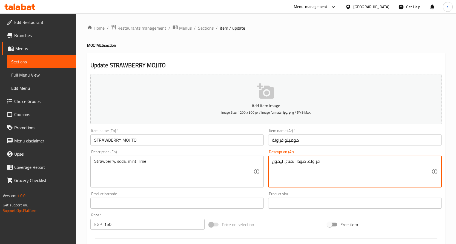
click at [282, 162] on textarea "فراولة، صودا، نعناع، ليمون" at bounding box center [351, 171] width 159 height 26
type textarea "فراولة، صودا، نعناع، لايم"
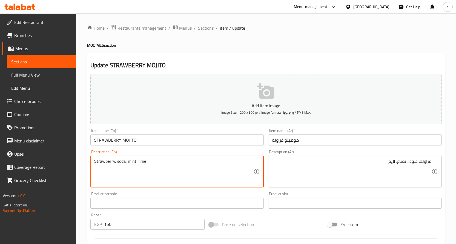
click at [139, 164] on textarea "Strawberry, soda, mint, lime" at bounding box center [173, 171] width 159 height 26
click at [229, 167] on textarea "Strawberry, soda, mint, lime" at bounding box center [173, 171] width 159 height 26
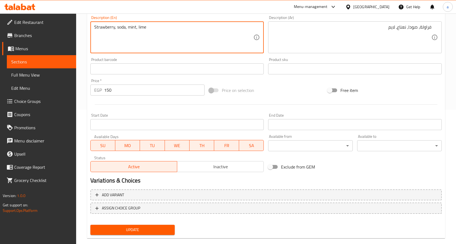
scroll to position [137, 0]
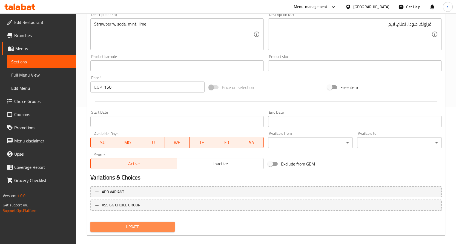
click at [139, 227] on span "Update" at bounding box center [133, 226] width 76 height 7
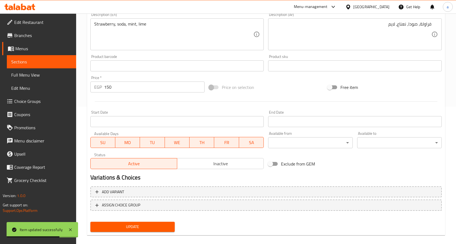
click at [118, 228] on span "Update" at bounding box center [133, 226] width 76 height 7
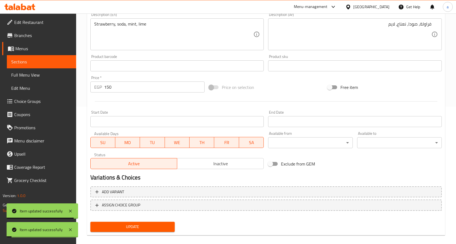
click at [20, 61] on span "Sections" at bounding box center [41, 61] width 61 height 7
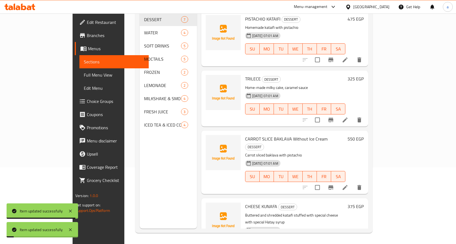
scroll to position [77, 0]
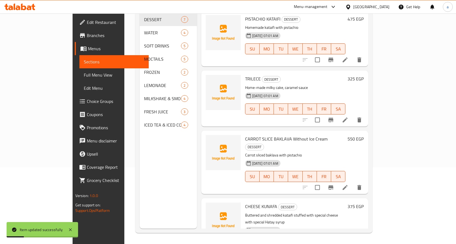
click at [135, 50] on div "Menu sections DESSERT 7 WATER 4 SOFT DRINKS 5 MOCTAILS 5 FROZEN 2 LEMONADE 2 MI…" at bounding box center [253, 106] width 237 height 252
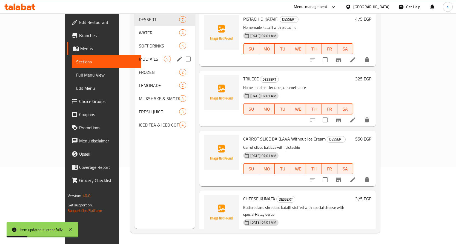
click at [135, 52] on div "MOCTAILS 5" at bounding box center [165, 58] width 60 height 13
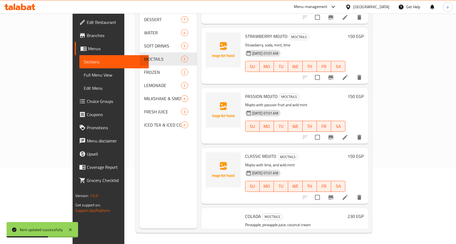
scroll to position [55, 0]
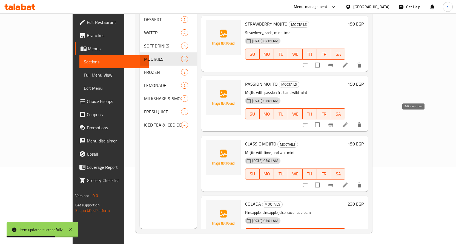
click at [349, 121] on icon at bounding box center [345, 124] width 7 height 7
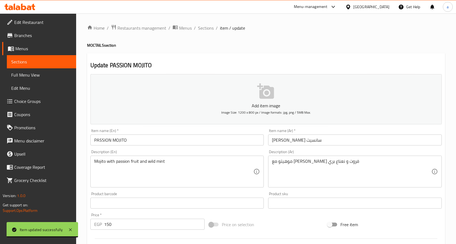
click at [156, 141] on input "PASSION MOJITO" at bounding box center [177, 139] width 174 height 11
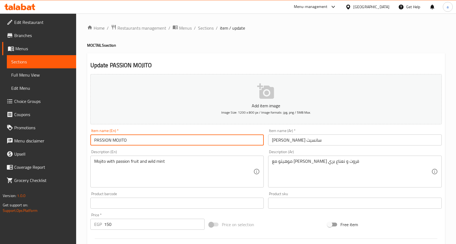
click at [94, 141] on input "PASSION MOJITO" at bounding box center [177, 139] width 174 height 11
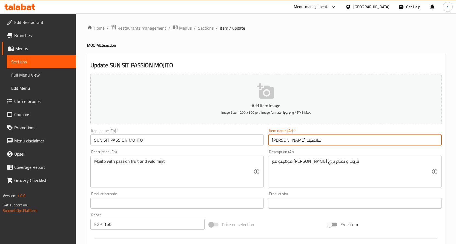
click at [280, 138] on input "موهيتو باشن سانسيت" at bounding box center [355, 139] width 174 height 11
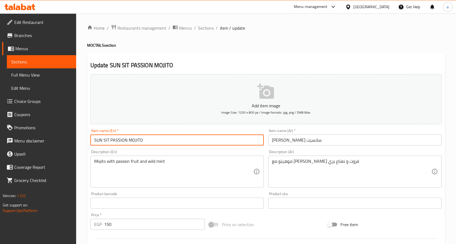
click at [103, 142] on input "SUN SIT PASSION MOJITO" at bounding box center [177, 139] width 174 height 11
drag, startPoint x: 109, startPoint y: 139, endPoint x: 88, endPoint y: 144, distance: 21.0
click at [88, 144] on div "Item name (En)   * SUN SIT PASSION MOJITO Item name (En) *" at bounding box center [177, 136] width 178 height 21
paste input "unset"
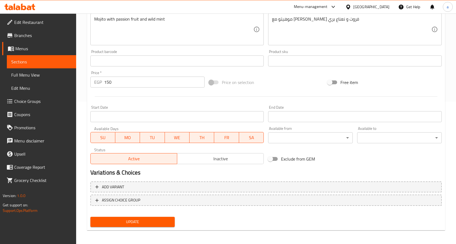
scroll to position [144, 0]
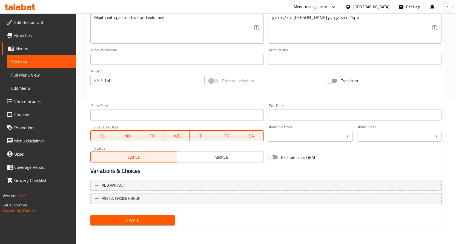
type input "Sunset PASSION MOJITO"
click at [143, 221] on span "Update" at bounding box center [133, 219] width 76 height 7
click at [53, 62] on span "Sections" at bounding box center [41, 61] width 61 height 7
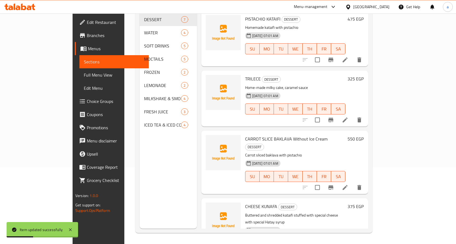
scroll to position [77, 0]
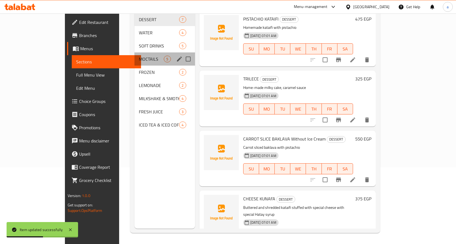
click at [135, 55] on div "MOCTAILS 5" at bounding box center [165, 58] width 60 height 13
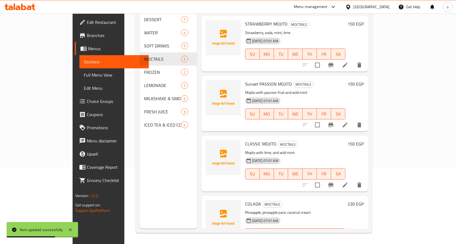
scroll to position [69, 0]
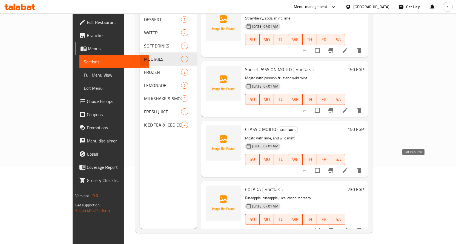
click at [349, 167] on icon at bounding box center [345, 170] width 7 height 7
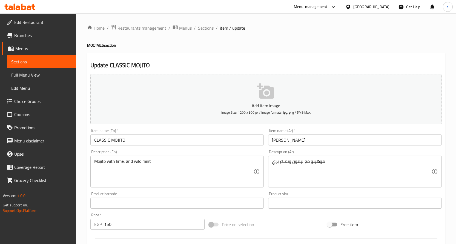
click at [299, 162] on textarea "موهيتو مع ليمون ونعناع بري" at bounding box center [351, 171] width 159 height 26
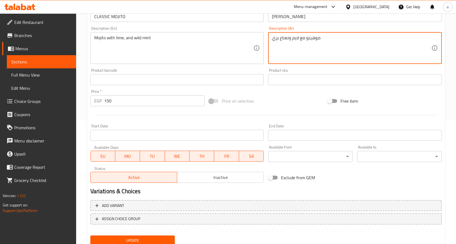
scroll to position [144, 0]
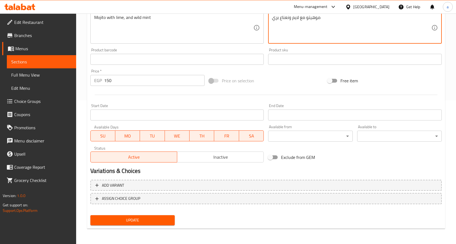
type textarea "موهيتو مع لايم ونعناع بري"
click at [144, 220] on span "Update" at bounding box center [133, 219] width 76 height 7
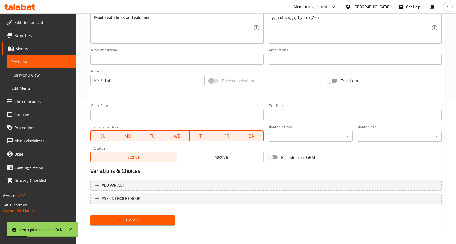
click at [96, 222] on span "Update" at bounding box center [133, 219] width 76 height 7
click at [44, 60] on span "Sections" at bounding box center [41, 61] width 61 height 7
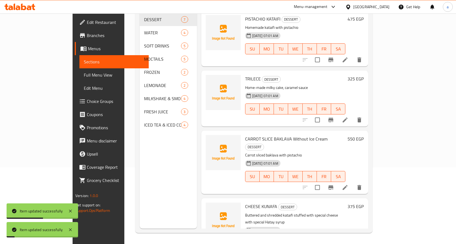
scroll to position [77, 0]
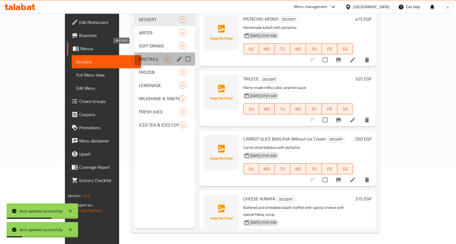
click at [139, 56] on span "MOCTAILS" at bounding box center [151, 59] width 25 height 7
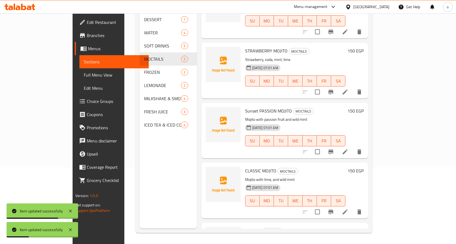
scroll to position [55, 0]
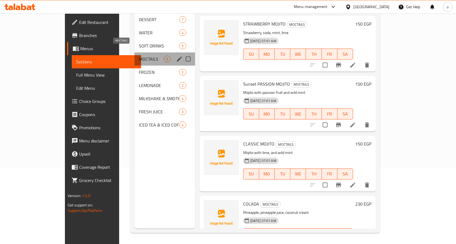
click at [142, 56] on span "MOCTAILS" at bounding box center [151, 59] width 25 height 7
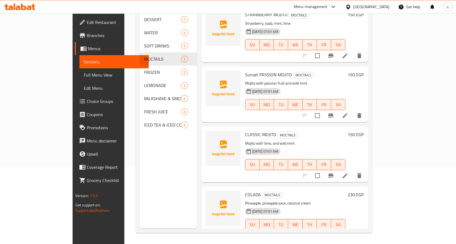
scroll to position [69, 0]
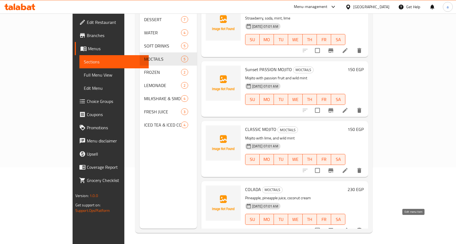
click at [349, 227] on icon at bounding box center [345, 230] width 7 height 7
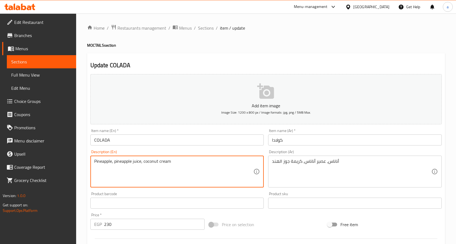
drag, startPoint x: 145, startPoint y: 162, endPoint x: 168, endPoint y: 162, distance: 23.3
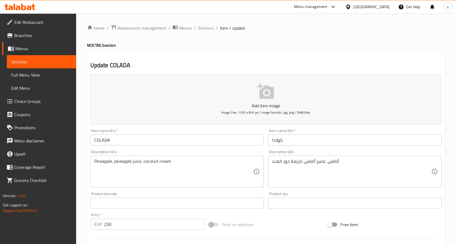
click at [149, 154] on div "Description (En) Pineapple, pineapple juice, coconut cream Description (En)" at bounding box center [177, 169] width 174 height 38
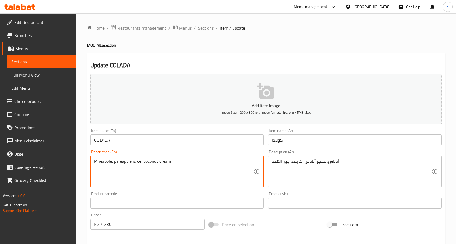
click at [151, 159] on textarea "Pineapple, pineapple juice, coconut cream" at bounding box center [173, 171] width 159 height 26
click at [173, 167] on textarea "Pineapple, pineapple juice, coconut cream" at bounding box center [173, 171] width 159 height 26
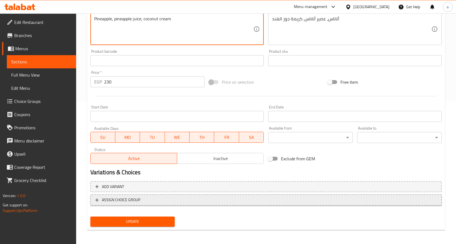
scroll to position [144, 0]
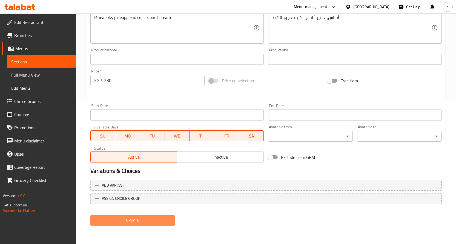
click at [171, 218] on button "Update" at bounding box center [132, 220] width 85 height 10
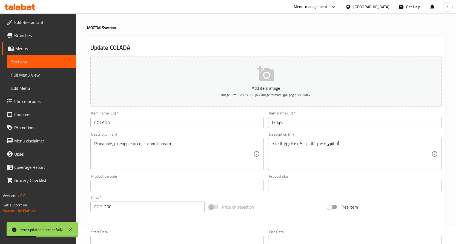
scroll to position [0, 0]
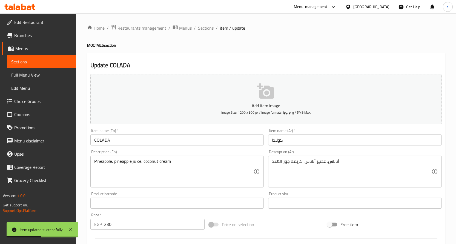
click at [50, 60] on span "Sections" at bounding box center [41, 61] width 61 height 7
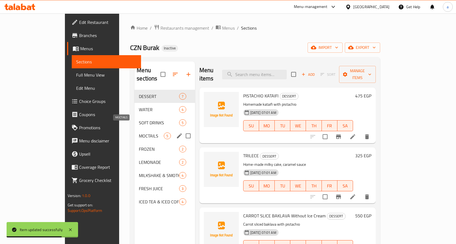
click at [139, 132] on span "MOCTAILS" at bounding box center [151, 135] width 25 height 7
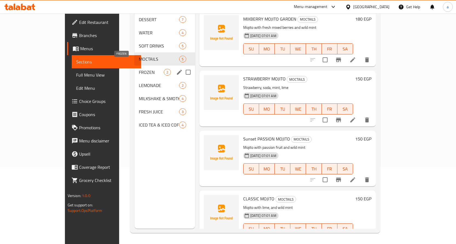
click at [139, 69] on span "FROZEN" at bounding box center [151, 72] width 25 height 7
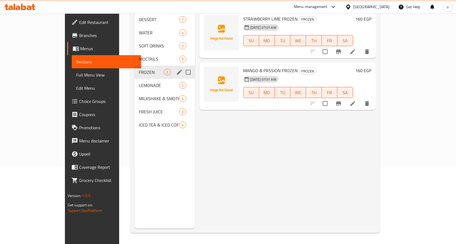
click at [159, 65] on div "FROZEN 2" at bounding box center [165, 71] width 60 height 13
click at [177, 70] on icon "edit" at bounding box center [179, 72] width 5 height 5
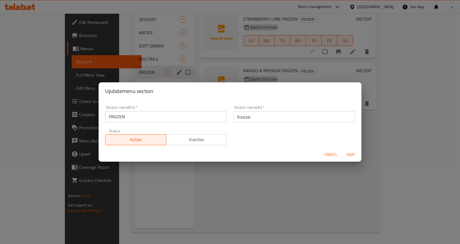
click at [126, 113] on input "FROZEN" at bounding box center [166, 116] width 122 height 11
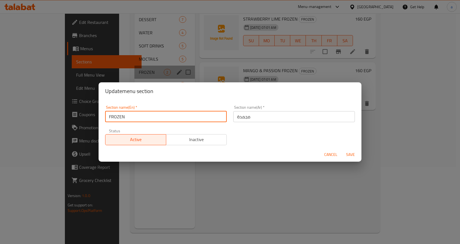
click at [126, 113] on input "FROZEN" at bounding box center [166, 116] width 122 height 11
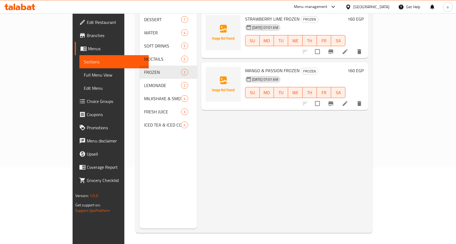
click at [234, 164] on div "Menu items Add Sort Manage items STRAWBERRY LIME FROZEN FROZEN 14-10-2025 07:01…" at bounding box center [283, 107] width 172 height 244
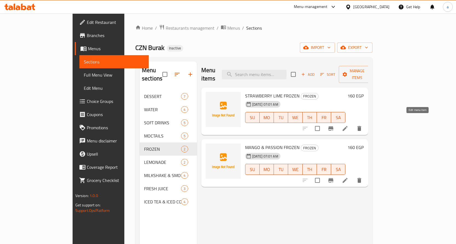
click at [349, 125] on icon at bounding box center [345, 128] width 7 height 7
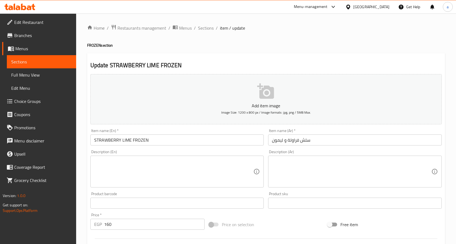
click at [135, 143] on input "STRAWBERRY LIME FROZEN" at bounding box center [177, 139] width 174 height 11
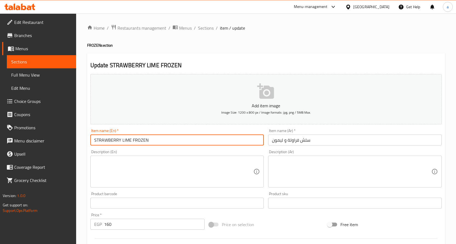
click at [135, 143] on input "STRAWBERRY LIME FROZEN" at bounding box center [177, 139] width 174 height 11
click at [275, 139] on input "سلش فراولة و ليمون" at bounding box center [355, 139] width 174 height 11
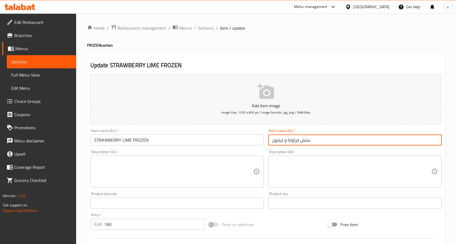
click at [275, 139] on input "سلش فراولة و ليمون" at bounding box center [355, 139] width 174 height 11
type input "فراولة لايم مجمدة"
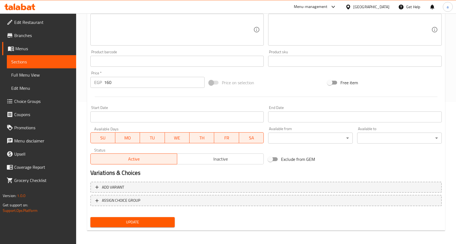
scroll to position [144, 0]
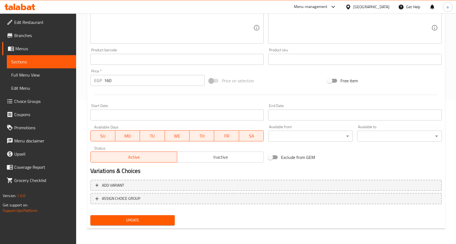
click at [119, 220] on span "Update" at bounding box center [133, 219] width 76 height 7
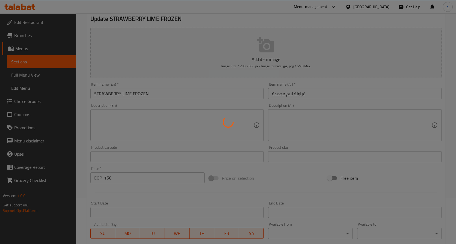
scroll to position [34, 0]
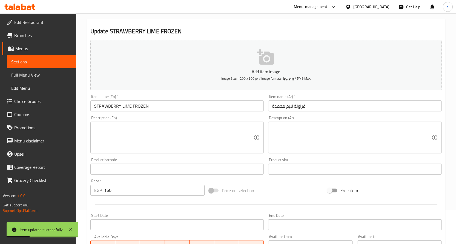
click at [38, 61] on span "Sections" at bounding box center [41, 61] width 61 height 7
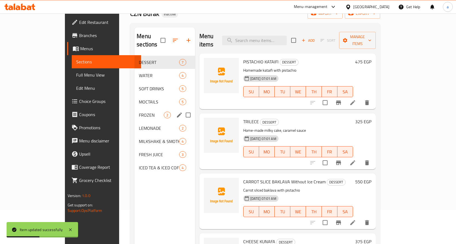
click at [135, 108] on div "FROZEN 2" at bounding box center [165, 114] width 60 height 13
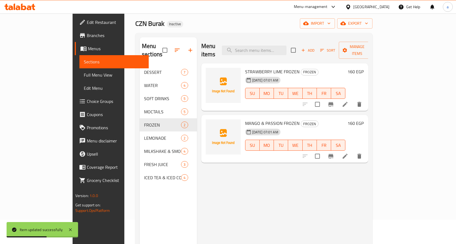
scroll to position [7, 0]
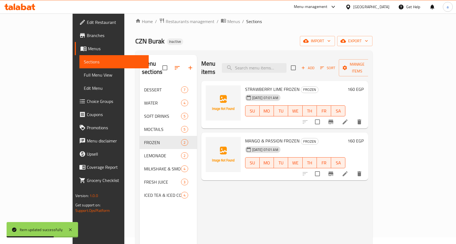
click at [348, 171] on icon at bounding box center [345, 173] width 5 height 5
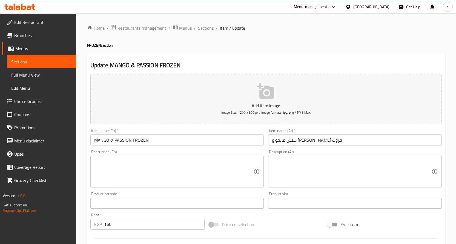
click at [308, 142] on input "سلش مانجو و باشن فروت" at bounding box center [355, 139] width 174 height 11
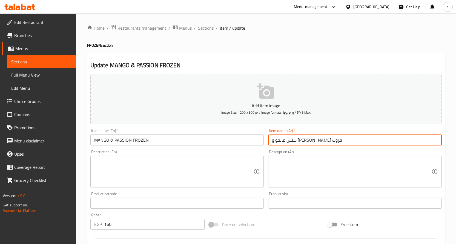
click at [308, 142] on input "سلش مانجو و باشن فروت" at bounding box center [355, 139] width 174 height 11
type input "مانجو & باشون مجمدة"
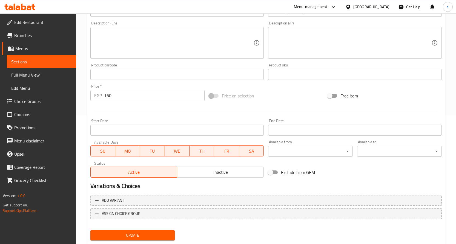
scroll to position [144, 0]
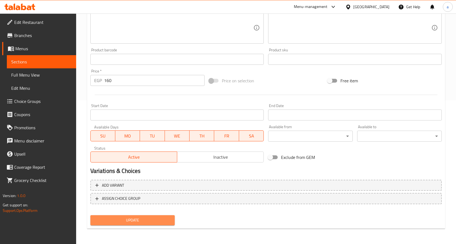
click at [149, 216] on span "Update" at bounding box center [133, 219] width 76 height 7
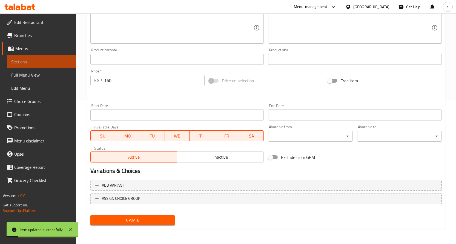
click at [61, 62] on span "Sections" at bounding box center [41, 61] width 61 height 7
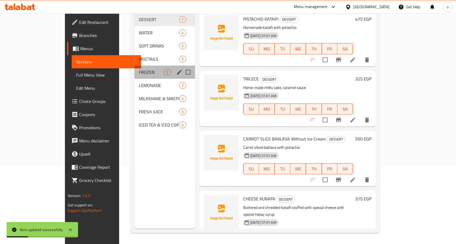
click at [135, 68] on div "FROZEN 2" at bounding box center [165, 71] width 60 height 13
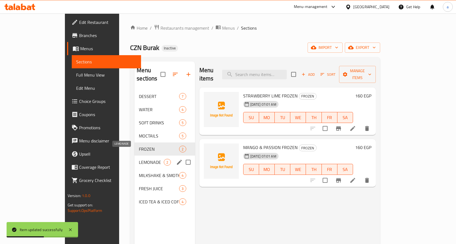
click at [139, 159] on span "LEMONADE" at bounding box center [151, 162] width 25 height 7
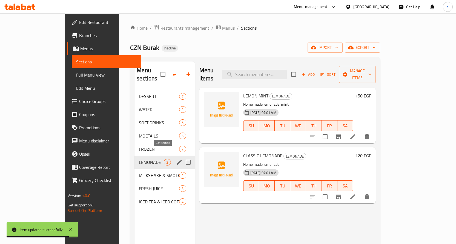
click at [175, 158] on button "edit" at bounding box center [179, 162] width 8 height 8
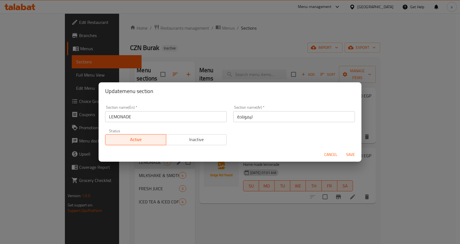
click at [335, 155] on span "Cancel" at bounding box center [330, 154] width 13 height 7
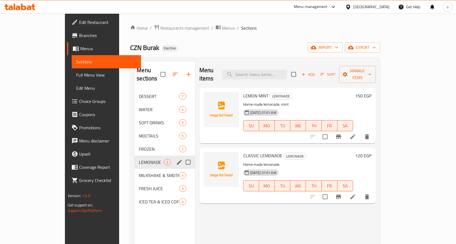
click at [356, 133] on icon at bounding box center [353, 136] width 7 height 7
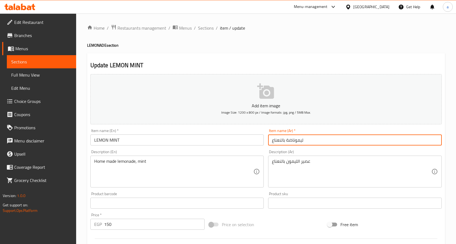
click at [281, 138] on input "ليموناضة بالنعناع" at bounding box center [355, 139] width 174 height 11
click at [285, 140] on input "ليموناضة بالنعناع" at bounding box center [355, 139] width 174 height 11
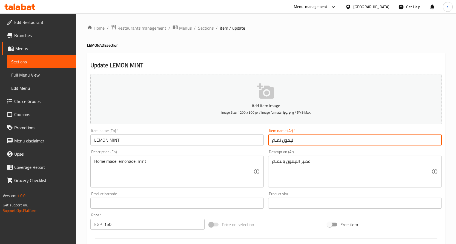
type input "ليمون نعناع"
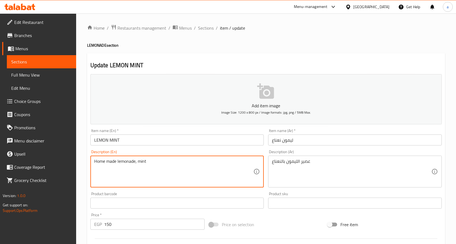
click at [122, 165] on textarea "Home made lemonade, mint" at bounding box center [173, 171] width 159 height 26
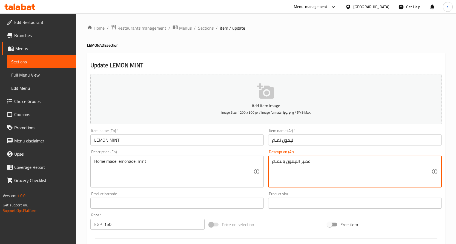
click at [305, 164] on textarea "عصير الليمون بالنعناع" at bounding box center [351, 171] width 159 height 26
click at [292, 161] on textarea "عصير الليمون بالنعناع" at bounding box center [351, 171] width 159 height 26
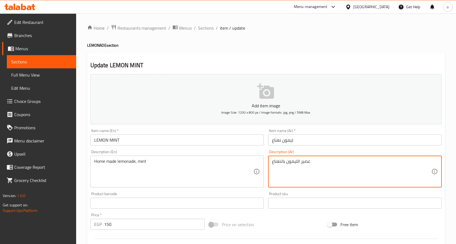
click at [292, 161] on textarea "عصير الليمون بالنعناع" at bounding box center [351, 171] width 159 height 26
paste textarea "ليمون بالنعناع محلي الصن"
drag, startPoint x: 294, startPoint y: 161, endPoint x: 267, endPoint y: 166, distance: 26.7
click at [267, 166] on div "Description (Ar) عصير ليمون بالنعناع محلي الصنع Description (Ar)" at bounding box center [355, 168] width 178 height 42
type textarea "عصير ليمون بالنعناع بيتي"
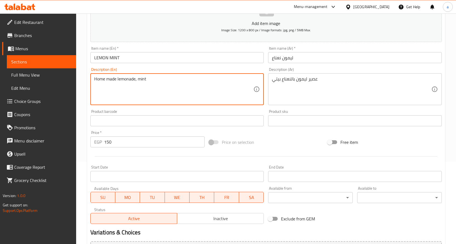
scroll to position [144, 0]
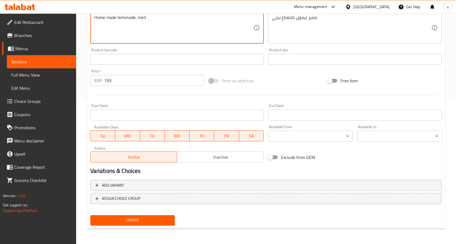
click at [142, 221] on span "Update" at bounding box center [133, 219] width 76 height 7
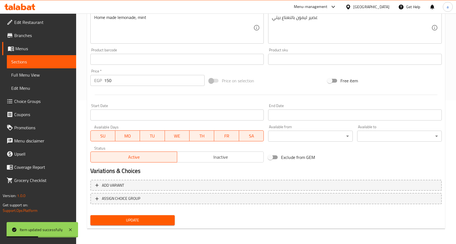
click at [135, 219] on span "Update" at bounding box center [133, 219] width 76 height 7
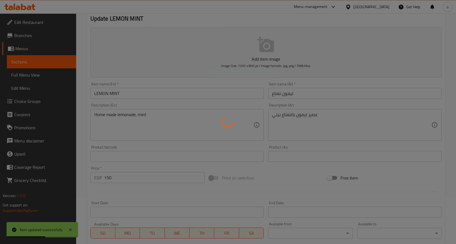
scroll to position [34, 0]
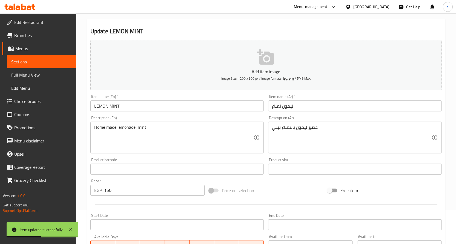
click at [47, 56] on link "Sections" at bounding box center [41, 61] width 69 height 13
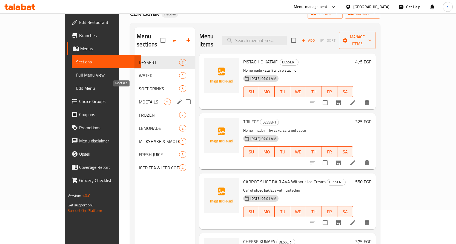
click at [139, 98] on span "MOCTAILS" at bounding box center [151, 101] width 25 height 7
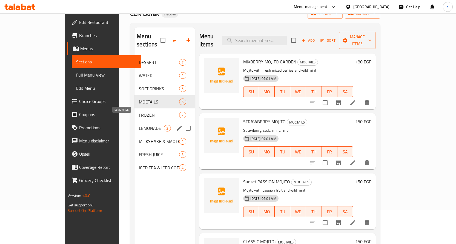
click at [139, 125] on span "LEMONADE" at bounding box center [151, 128] width 25 height 7
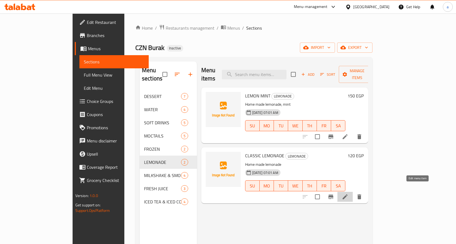
click at [349, 193] on icon at bounding box center [345, 196] width 7 height 7
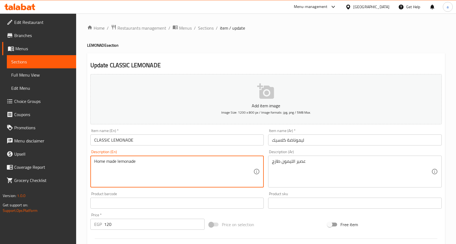
click at [122, 161] on textarea "Home made lemonade" at bounding box center [173, 171] width 159 height 26
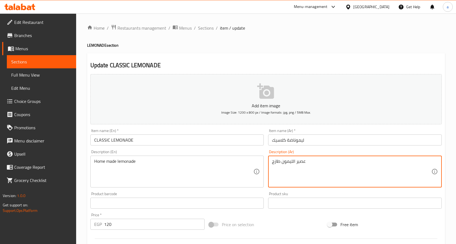
click at [275, 162] on textarea "عصير الليمون طازج" at bounding box center [351, 171] width 159 height 26
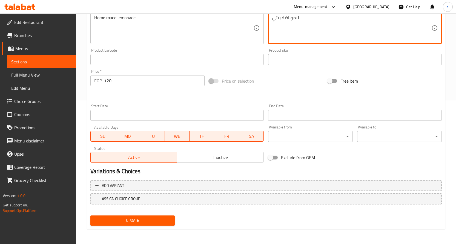
scroll to position [144, 0]
type textarea "ليموناضة بيتي"
click at [114, 225] on button "Update" at bounding box center [132, 220] width 85 height 10
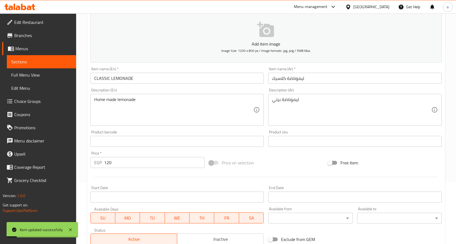
scroll to position [61, 0]
click at [45, 63] on span "Sections" at bounding box center [41, 61] width 61 height 7
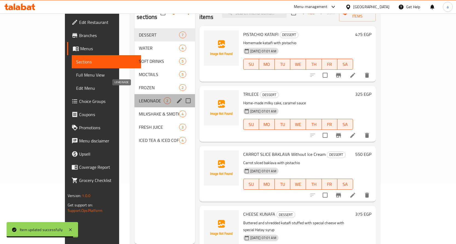
click at [139, 97] on span "LEMONADE" at bounding box center [151, 100] width 25 height 7
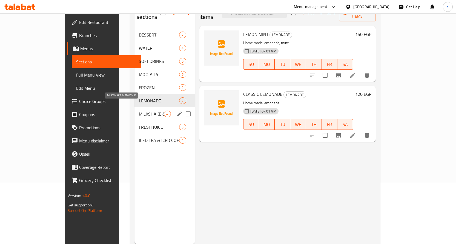
click at [139, 110] on span "MILKSHAKE & SMOTHIE" at bounding box center [151, 113] width 25 height 7
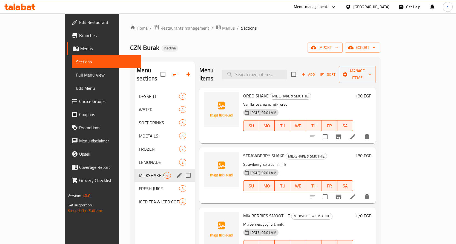
click at [175, 171] on div "Menu sections" at bounding box center [179, 175] width 8 height 8
click at [176, 172] on icon "edit" at bounding box center [179, 175] width 7 height 7
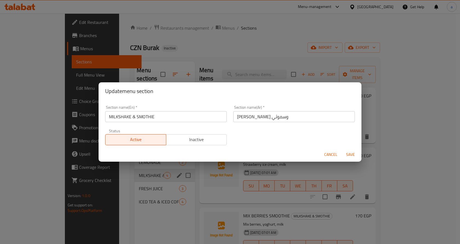
click at [326, 157] on span "Cancel" at bounding box center [330, 154] width 13 height 7
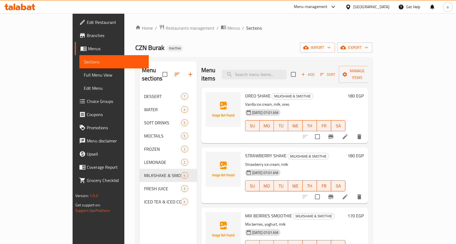
click at [349, 133] on icon at bounding box center [345, 136] width 7 height 7
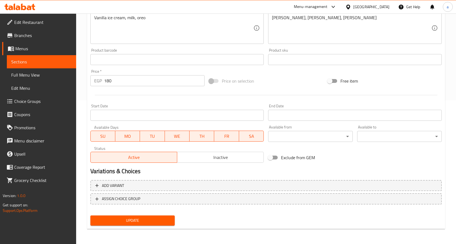
scroll to position [144, 0]
click at [121, 215] on button "Update" at bounding box center [132, 220] width 85 height 10
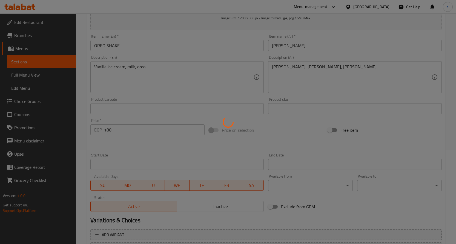
scroll to position [89, 0]
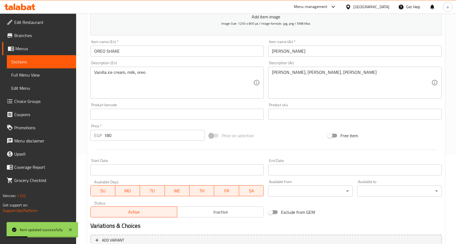
click at [53, 65] on link "Sections" at bounding box center [41, 61] width 69 height 13
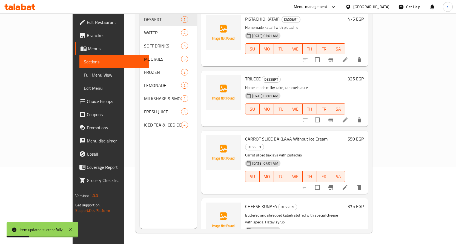
scroll to position [77, 0]
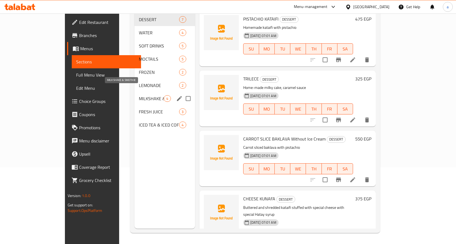
click at [139, 95] on span "MILKSHAKE & SMOTHIE" at bounding box center [151, 98] width 25 height 7
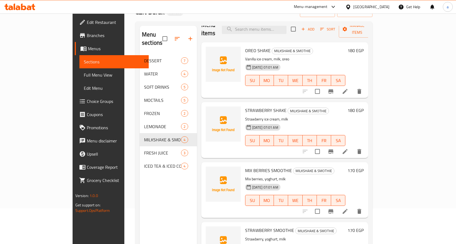
scroll to position [49, 0]
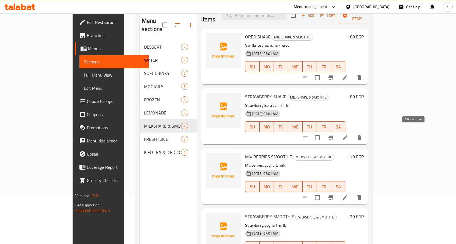
click at [349, 134] on icon at bounding box center [345, 137] width 7 height 7
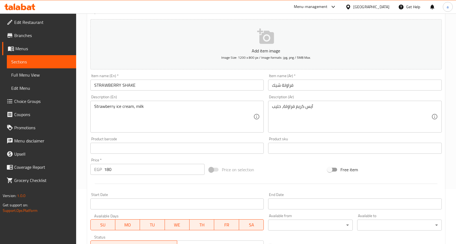
scroll to position [137, 0]
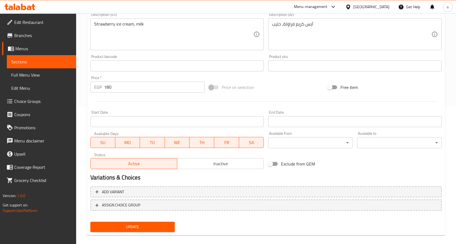
click at [158, 229] on span "Update" at bounding box center [133, 226] width 76 height 7
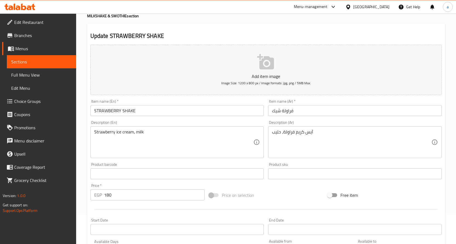
scroll to position [27, 0]
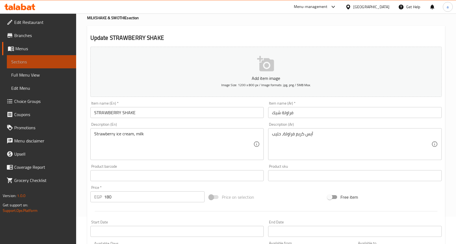
click at [32, 65] on link "Sections" at bounding box center [41, 61] width 69 height 13
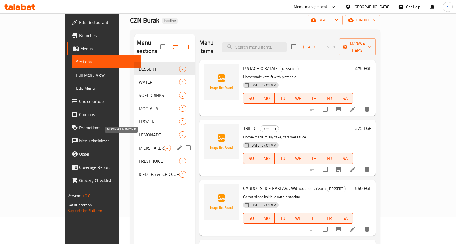
click at [139, 144] on span "MILKSHAKE & SMOTHIE" at bounding box center [151, 147] width 25 height 7
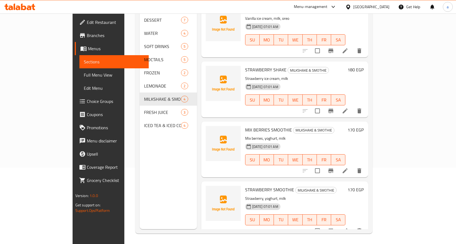
scroll to position [77, 0]
click at [349, 167] on icon at bounding box center [345, 170] width 7 height 7
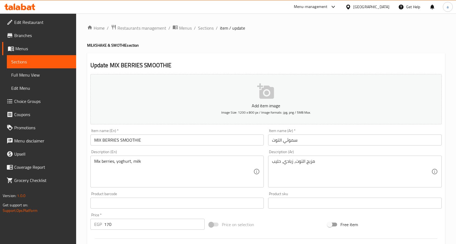
click at [275, 142] on input "سموثي التوت" at bounding box center [355, 139] width 174 height 11
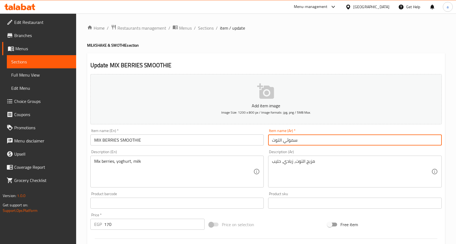
click at [282, 140] on input "سموثي التوت" at bounding box center [355, 139] width 174 height 11
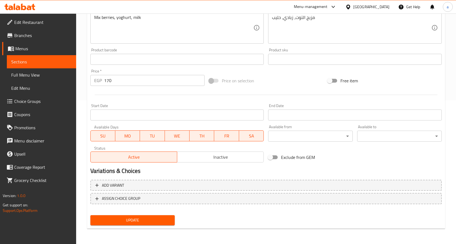
type input "سموثي مشكل التوت"
click at [144, 220] on span "Update" at bounding box center [133, 219] width 76 height 7
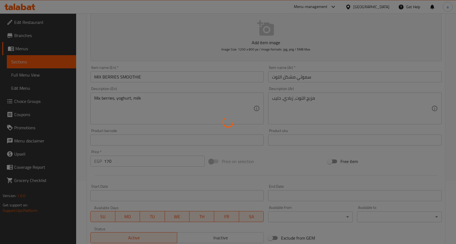
scroll to position [7, 0]
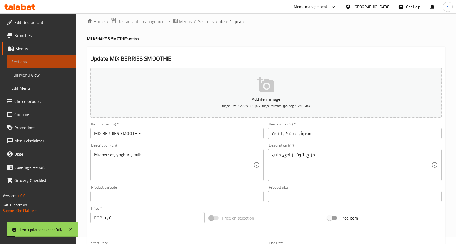
click at [52, 66] on link "Sections" at bounding box center [41, 61] width 69 height 13
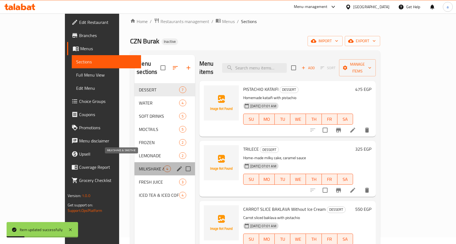
click at [139, 165] on span "MILKSHAKE & SMOTHIE" at bounding box center [151, 168] width 25 height 7
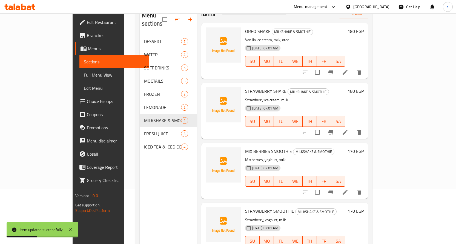
scroll to position [77, 0]
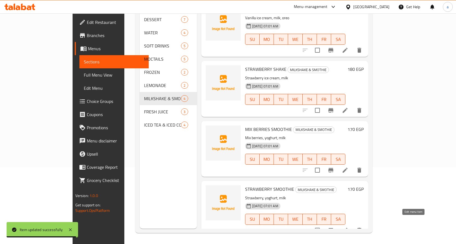
click at [349, 227] on icon at bounding box center [345, 230] width 7 height 7
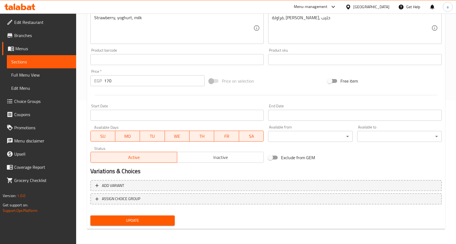
scroll to position [144, 0]
click at [154, 219] on span "Update" at bounding box center [133, 219] width 76 height 7
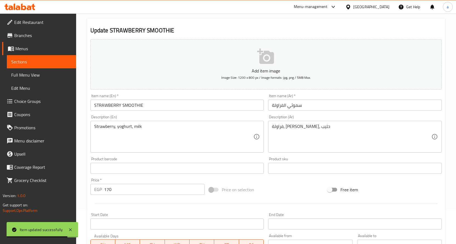
scroll to position [34, 0]
click at [29, 59] on span "Sections" at bounding box center [41, 61] width 61 height 7
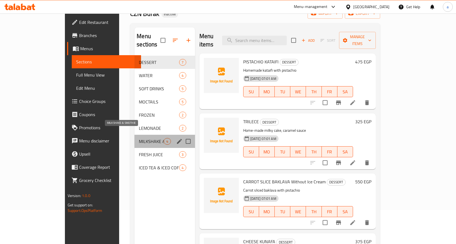
click at [139, 138] on span "MILKSHAKE & SMOTHIE" at bounding box center [151, 141] width 25 height 7
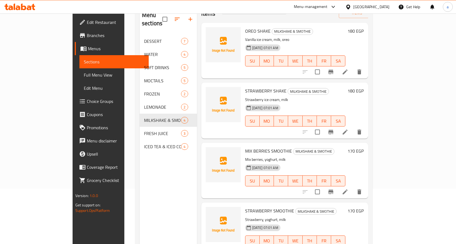
scroll to position [77, 0]
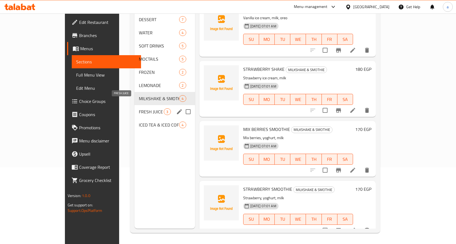
click at [139, 108] on span "FRESH JUICE" at bounding box center [151, 111] width 25 height 7
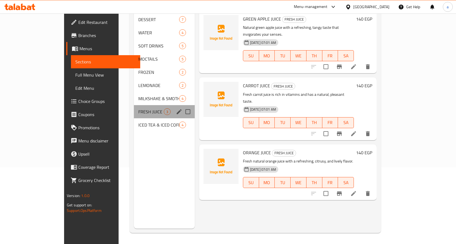
click at [175, 107] on div "Menu sections" at bounding box center [179, 111] width 8 height 8
click at [176, 108] on icon "edit" at bounding box center [179, 111] width 7 height 7
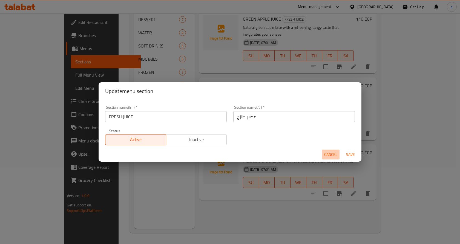
click at [326, 155] on span "Cancel" at bounding box center [330, 154] width 13 height 7
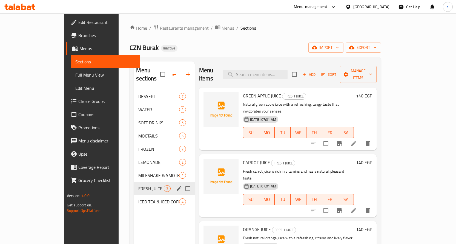
click at [356, 141] on icon at bounding box center [353, 143] width 5 height 5
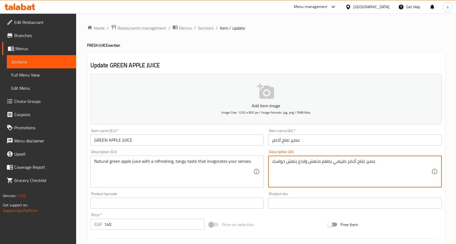
click at [327, 164] on textarea "عصير تفاح أخضر طبيعي بطعم منعش ولاذع ينعش حواسك" at bounding box center [351, 171] width 159 height 26
click at [322, 164] on textarea "عصير تفاح أخضر طبيعي بطعم منعش ولاذع ينعش حواسك" at bounding box center [351, 171] width 159 height 26
click at [301, 163] on textarea "عصير تفاح أخضر طبيعي بطعم منعش ولاذع ينعش حواسك" at bounding box center [351, 171] width 159 height 26
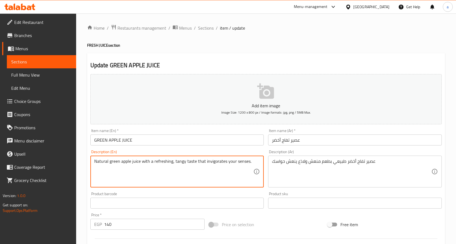
drag, startPoint x: 195, startPoint y: 164, endPoint x: 262, endPoint y: 168, distance: 66.7
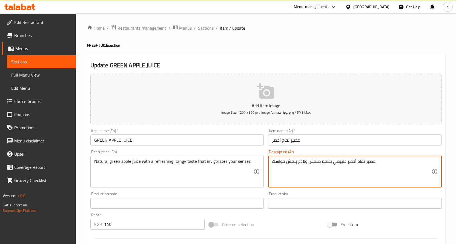
drag, startPoint x: 297, startPoint y: 161, endPoint x: 260, endPoint y: 164, distance: 36.9
paste textarea "الذي ينشط حواسك."
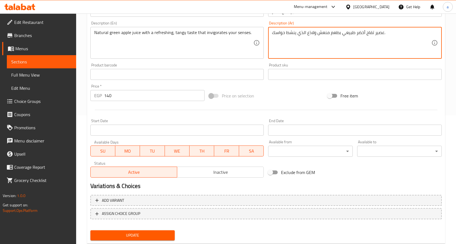
scroll to position [144, 0]
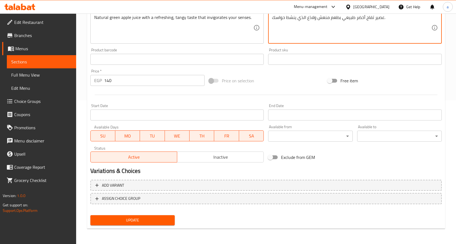
type textarea "عصير تفاح أخضر طبيعي بطعم منعش ولاذع الذي ينشط حواسك."
click at [140, 222] on span "Update" at bounding box center [133, 219] width 76 height 7
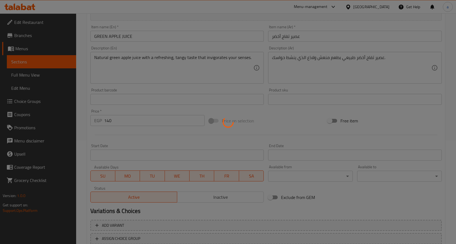
scroll to position [89, 0]
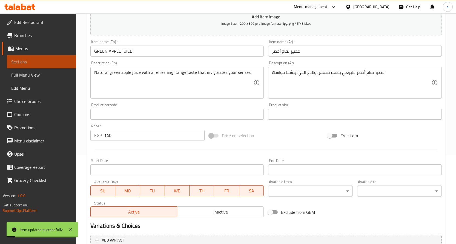
click at [47, 60] on span "Sections" at bounding box center [41, 61] width 61 height 7
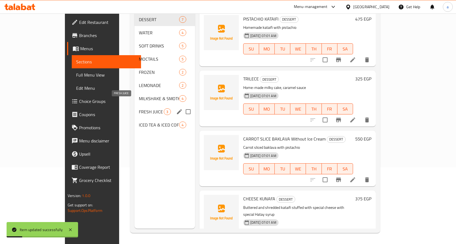
click at [139, 108] on span "FRESH JUICE" at bounding box center [151, 111] width 25 height 7
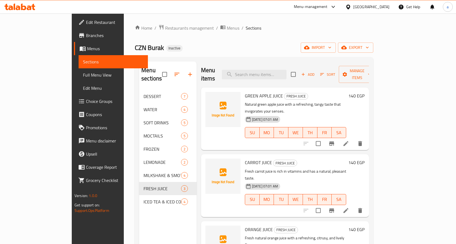
click at [349, 140] on icon at bounding box center [346, 143] width 7 height 7
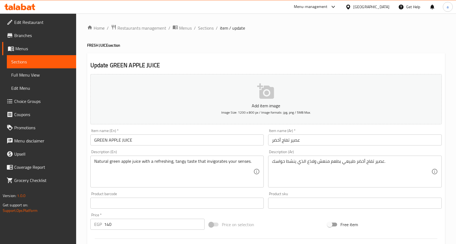
click at [22, 60] on span "Sections" at bounding box center [41, 61] width 61 height 7
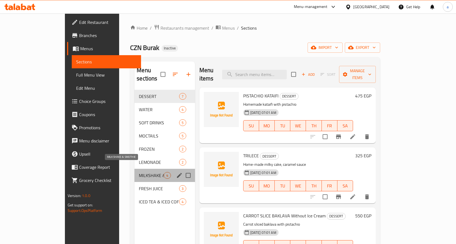
click at [139, 172] on span "MILKSHAKE & SMOTHIE" at bounding box center [151, 175] width 25 height 7
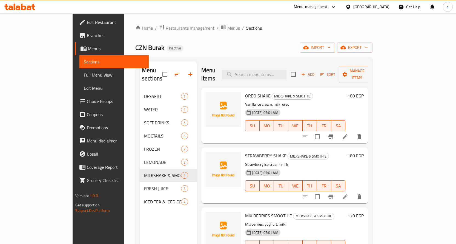
scroll to position [10, 0]
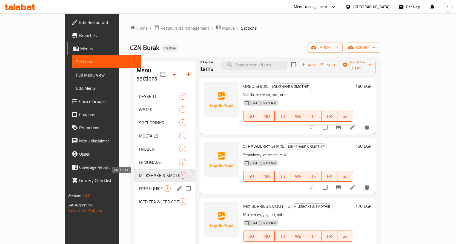
click at [139, 185] on span "FRESH JUICE" at bounding box center [151, 188] width 25 height 7
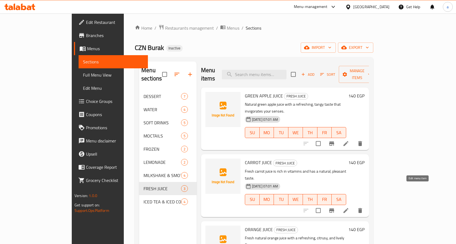
click at [349, 207] on icon at bounding box center [346, 210] width 7 height 7
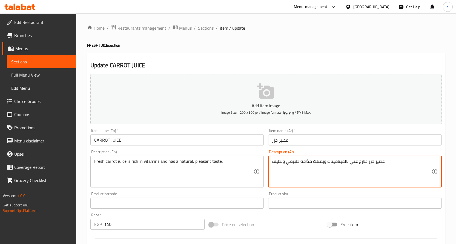
click at [300, 163] on textarea "عصير جزر طازج غني بالفيتامينات ويمتلك مذاقه طبيعي ولطيف" at bounding box center [351, 171] width 159 height 26
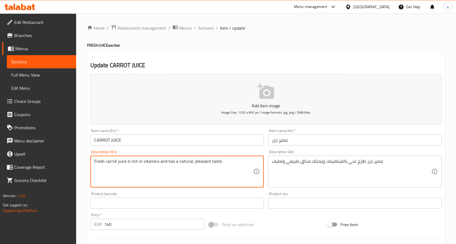
click at [201, 161] on textarea "Fresh carrot juice is rich in vitamins and has a natural, pleasant taste." at bounding box center [173, 171] width 159 height 26
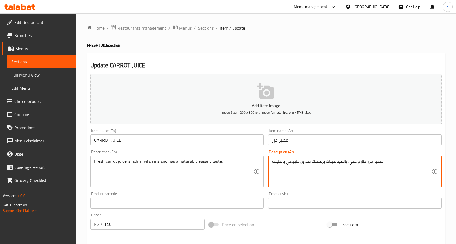
click at [278, 162] on textarea "عصير جزر طازج غني بالفيتامينات ويمتلك مذاق طبيعي ولطيف" at bounding box center [351, 171] width 159 height 26
paste textarea "جَذّاب"
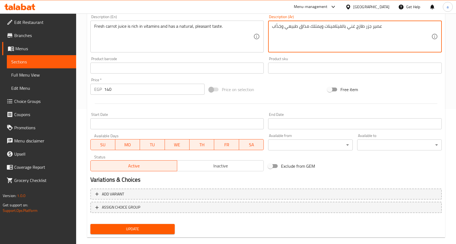
scroll to position [137, 0]
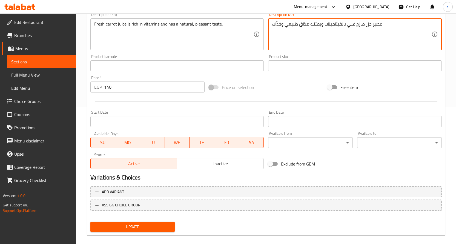
type textarea "عصير جزر طازج غني بالفيتامينات ويمتلك مذاق طبيعي وجَذّاب"
click at [157, 223] on button "Update" at bounding box center [132, 226] width 85 height 10
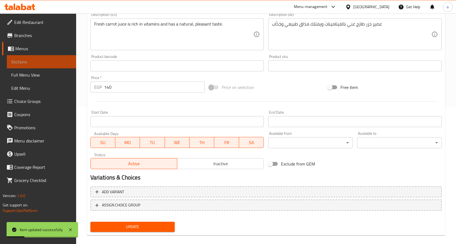
click at [36, 66] on link "Sections" at bounding box center [41, 61] width 69 height 13
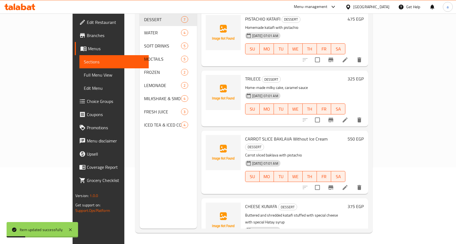
scroll to position [77, 0]
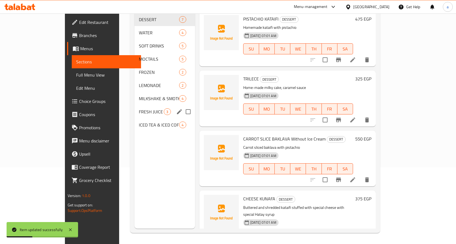
click at [139, 108] on span "FRESH JUICE" at bounding box center [151, 111] width 25 height 7
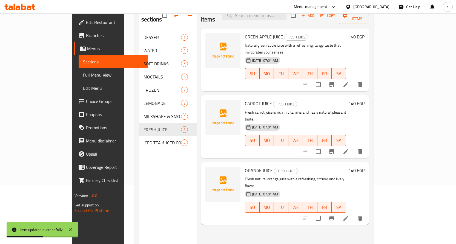
scroll to position [22, 0]
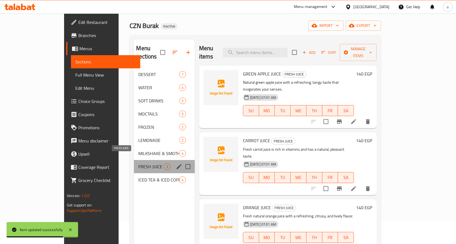
click at [138, 163] on span "FRESH JUICE" at bounding box center [150, 166] width 25 height 7
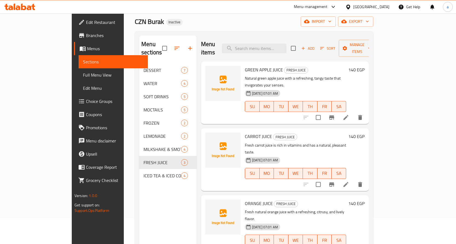
scroll to position [77, 0]
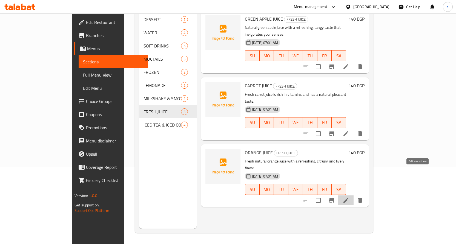
click at [349, 198] on icon at bounding box center [346, 200] width 5 height 5
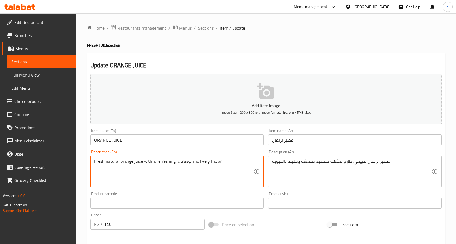
drag, startPoint x: 175, startPoint y: 160, endPoint x: 228, endPoint y: 167, distance: 53.0
click at [228, 167] on textarea "Fresh natural orange juice with a refreshing, citrusy, and lively flavor." at bounding box center [173, 171] width 159 height 26
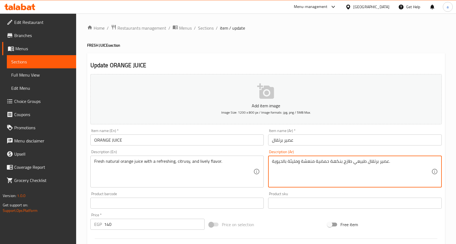
click at [295, 163] on textarea "عصير برتقال طبيعي طازج بنكهة حمضية منعشة ومليئة بالحيوية." at bounding box center [351, 171] width 159 height 26
drag, startPoint x: 282, startPoint y: 162, endPoint x: 287, endPoint y: 164, distance: 5.0
click at [287, 164] on textarea "عصير برتقال طبيعي طازج بنكهة حمضية منعشة بالحيوية." at bounding box center [351, 171] width 159 height 26
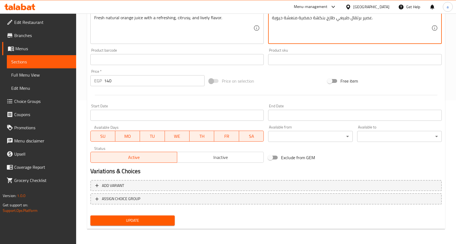
scroll to position [144, 0]
type textarea "عصير برتقال طبيعي طازج بنكهة حمضية منعشة حيوية."
click at [134, 219] on span "Update" at bounding box center [133, 219] width 76 height 7
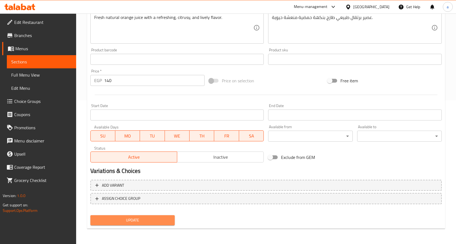
click at [156, 218] on span "Update" at bounding box center [133, 219] width 76 height 7
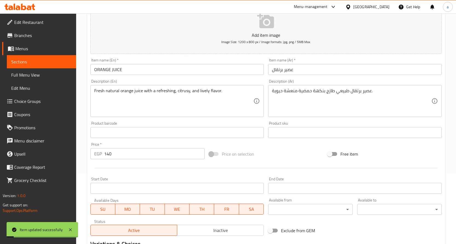
scroll to position [61, 0]
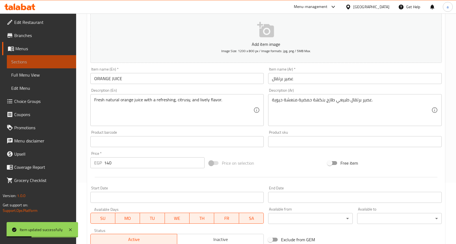
click at [67, 62] on span "Sections" at bounding box center [41, 61] width 61 height 7
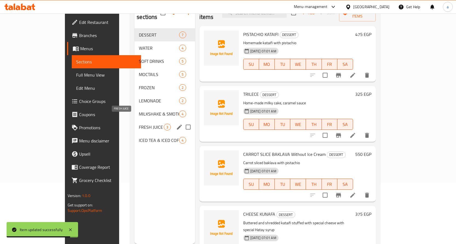
click at [139, 124] on span "FRESH JUICE" at bounding box center [151, 127] width 25 height 7
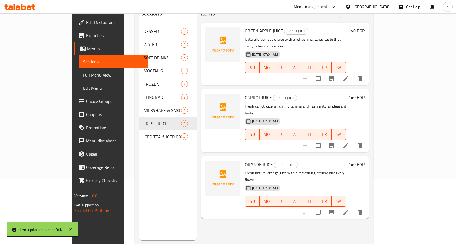
scroll to position [77, 0]
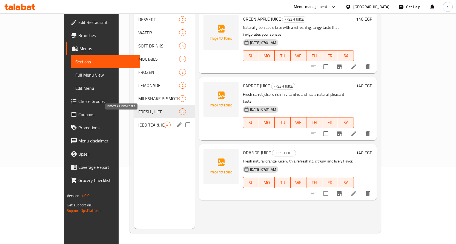
click at [138, 121] on span "ICED TEA & ICED COFEE" at bounding box center [150, 124] width 25 height 7
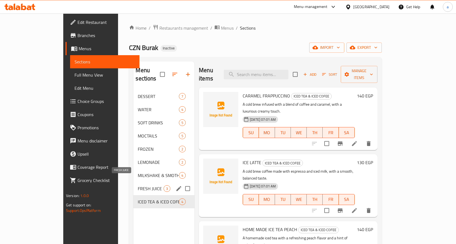
click at [138, 185] on span "FRESH JUICE" at bounding box center [151, 188] width 26 height 7
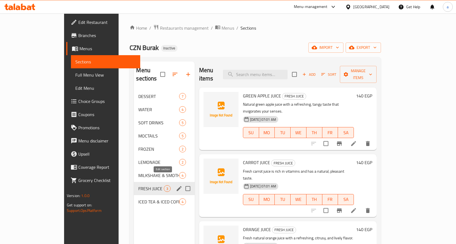
click at [176, 185] on icon "edit" at bounding box center [179, 188] width 7 height 7
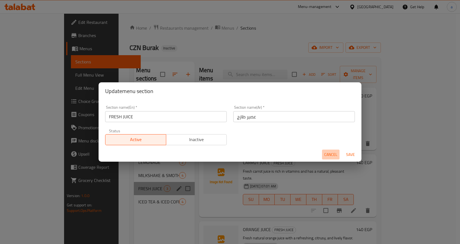
click at [330, 153] on span "Cancel" at bounding box center [330, 154] width 13 height 7
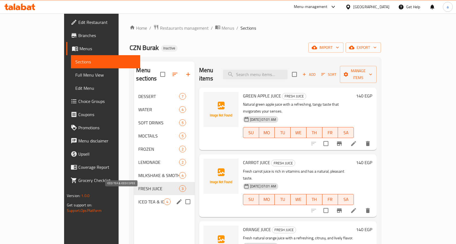
click at [138, 198] on span "ICED TEA & ICED COFEE" at bounding box center [150, 201] width 25 height 7
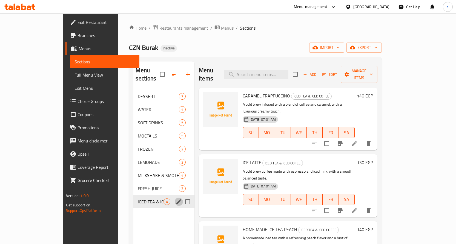
click at [176, 198] on icon "edit" at bounding box center [179, 201] width 7 height 7
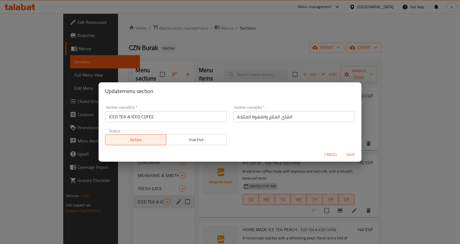
click at [328, 154] on span "Cancel" at bounding box center [330, 154] width 13 height 7
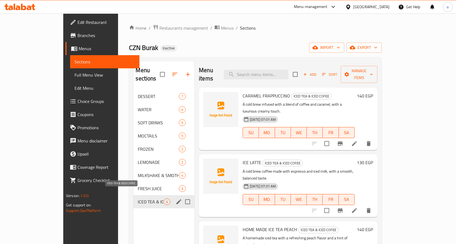
click at [138, 198] on span "ICED TEA & ICED COFEE" at bounding box center [151, 201] width 26 height 7
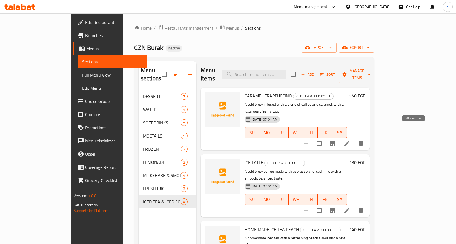
click at [349, 141] on icon at bounding box center [346, 143] width 5 height 5
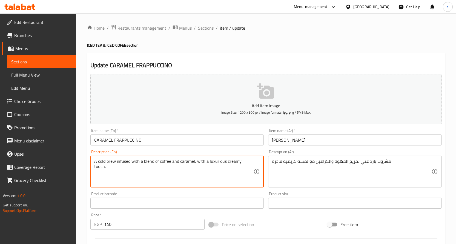
drag, startPoint x: 95, startPoint y: 160, endPoint x: 194, endPoint y: 162, distance: 99.7
click at [122, 162] on textarea "A cold brew infused with a blend of coffee and caramel, with a luxurious creamy…" at bounding box center [173, 171] width 159 height 26
click at [119, 162] on textarea "A cold brew infused with a blend of coffee and caramel, with a luxurious creamy…" at bounding box center [173, 171] width 159 height 26
drag, startPoint x: 116, startPoint y: 162, endPoint x: 139, endPoint y: 163, distance: 23.0
click at [139, 163] on textarea "A cold brew infused with a blend of coffee and caramel, with a luxurious creamy…" at bounding box center [173, 171] width 159 height 26
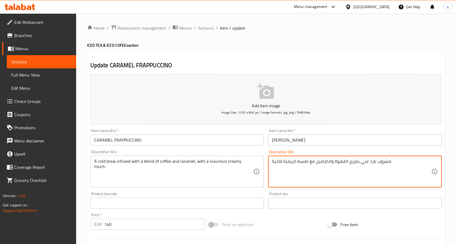
click at [363, 162] on textarea "مشروب بارد غني بمزيج القهوة والكراميل مع لمسة كريمية فاخرة" at bounding box center [351, 171] width 159 height 26
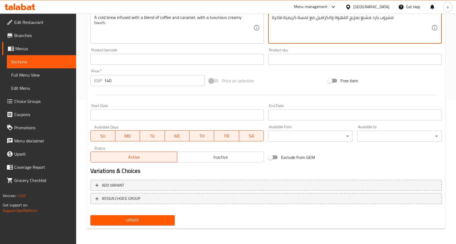
type textarea "مشروب بارد مشبع بمزيج القهوة والكراميل مع لمسة كريمية فاخرة"
click at [152, 218] on span "Update" at bounding box center [133, 219] width 76 height 7
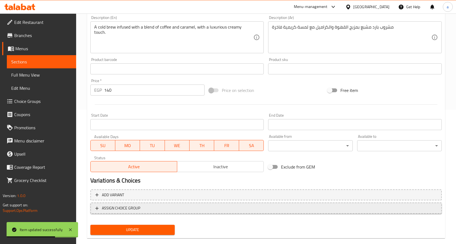
scroll to position [144, 0]
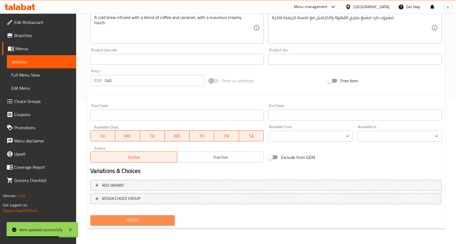
click at [137, 216] on button "Update" at bounding box center [132, 220] width 85 height 10
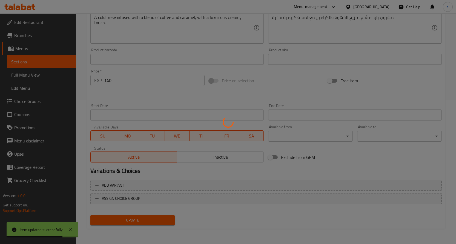
scroll to position [89, 0]
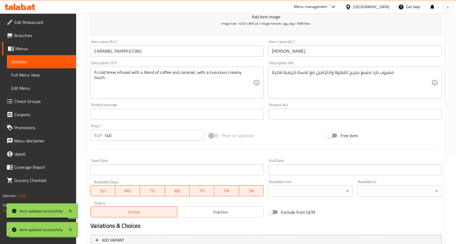
click at [43, 63] on span "Sections" at bounding box center [41, 61] width 61 height 7
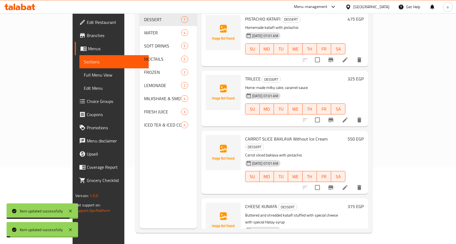
scroll to position [77, 0]
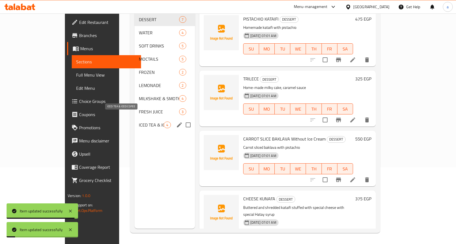
click at [139, 121] on span "ICED TEA & ICED COFEE" at bounding box center [151, 124] width 25 height 7
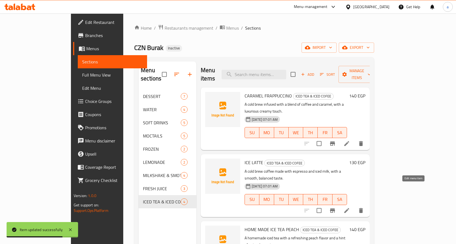
click at [350, 207] on icon at bounding box center [347, 210] width 7 height 7
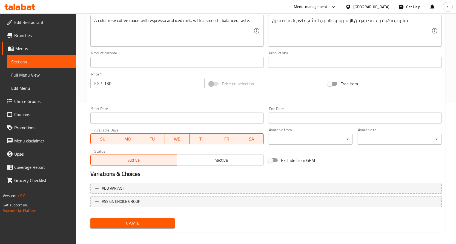
scroll to position [144, 0]
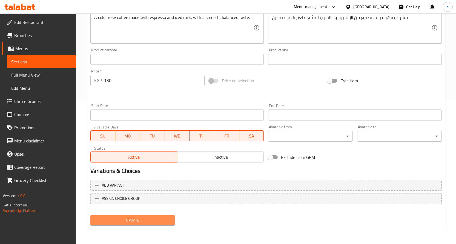
click at [164, 219] on span "Update" at bounding box center [133, 219] width 76 height 7
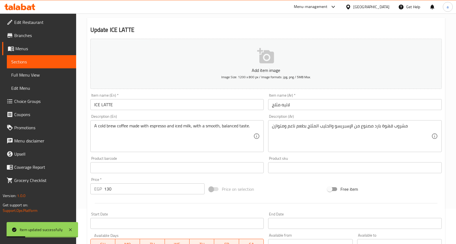
scroll to position [34, 0]
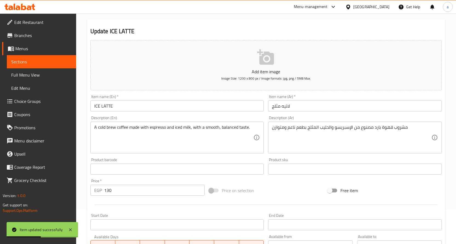
click at [58, 61] on span "Sections" at bounding box center [41, 61] width 61 height 7
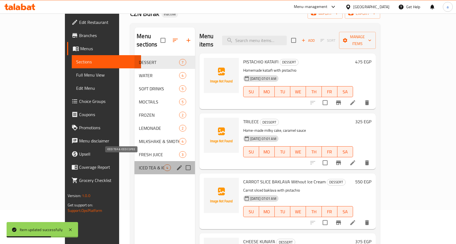
click at [139, 164] on span "ICED TEA & ICED COFEE" at bounding box center [151, 167] width 25 height 7
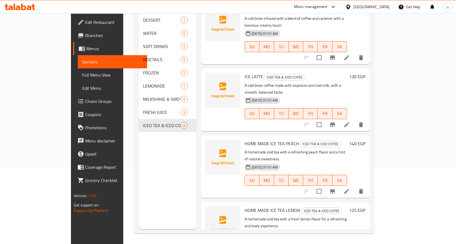
scroll to position [77, 0]
click at [349, 188] on icon at bounding box center [346, 190] width 5 height 5
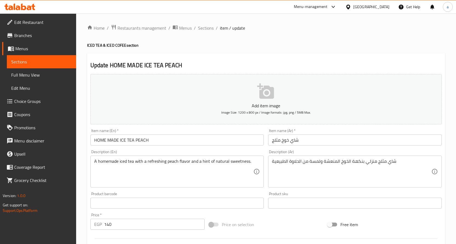
click at [273, 141] on input "شاي خوخ مثلج" at bounding box center [355, 139] width 174 height 11
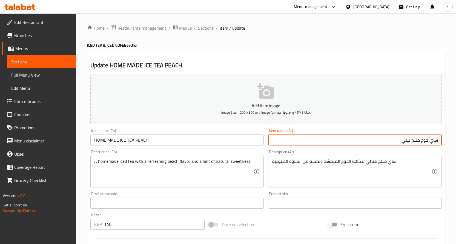
type input "شاي خوخ مثلج بيتي"
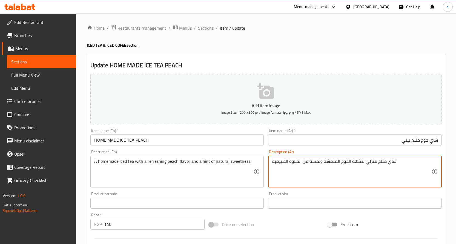
click at [370, 162] on textarea "شاي مثلج منزلي بنكهة الخوخ المنعشة ولمسة من الحلاوة الطبيعية" at bounding box center [351, 171] width 159 height 26
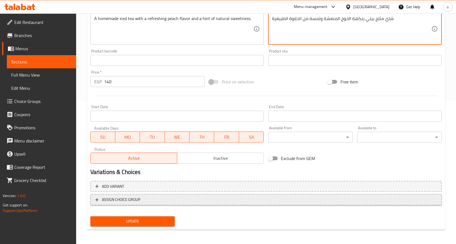
scroll to position [144, 0]
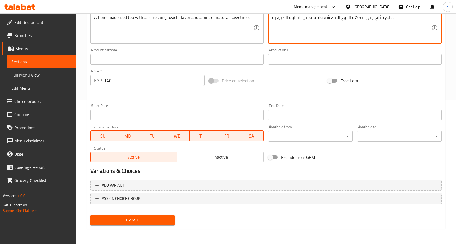
type textarea "شاي مثلج بيتي بنكهة الخوخ المنعشة ولمسة من الحلاوة الطبيعية"
click at [156, 216] on button "Update" at bounding box center [132, 220] width 85 height 10
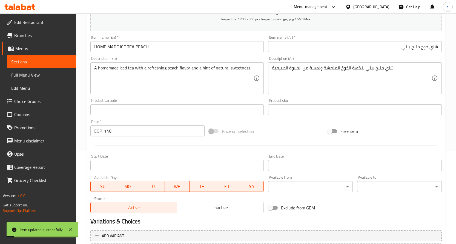
scroll to position [89, 0]
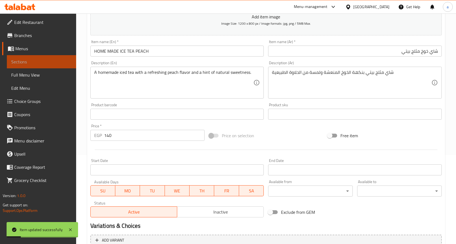
click at [59, 60] on span "Sections" at bounding box center [41, 61] width 61 height 7
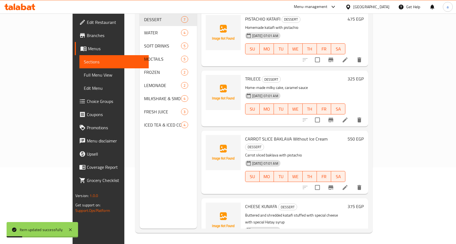
scroll to position [77, 0]
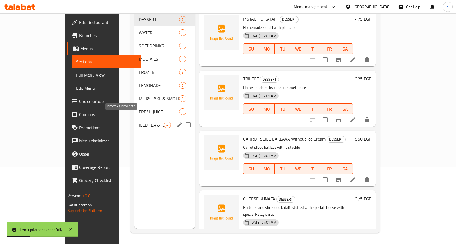
click at [139, 121] on span "ICED TEA & ICED COFEE" at bounding box center [151, 124] width 25 height 7
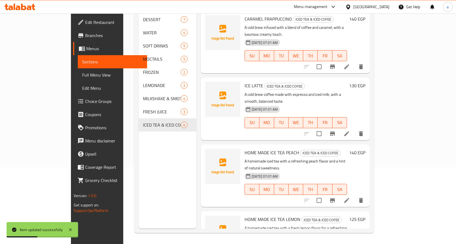
scroll to position [10, 0]
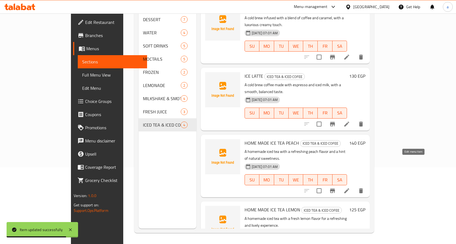
click at [349, 188] on icon at bounding box center [346, 190] width 5 height 5
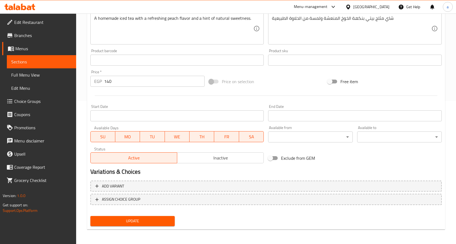
scroll to position [144, 0]
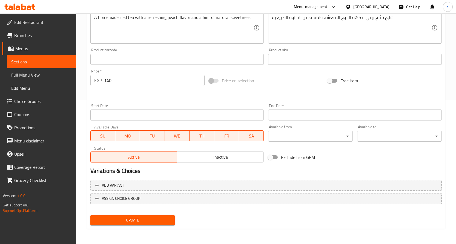
click at [149, 219] on span "Update" at bounding box center [133, 219] width 76 height 7
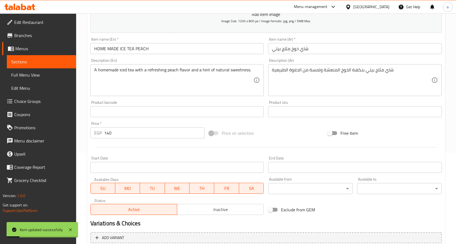
scroll to position [89, 0]
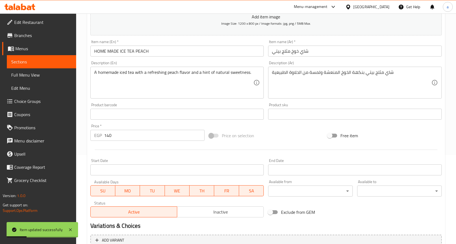
click at [46, 64] on span "Sections" at bounding box center [41, 61] width 61 height 7
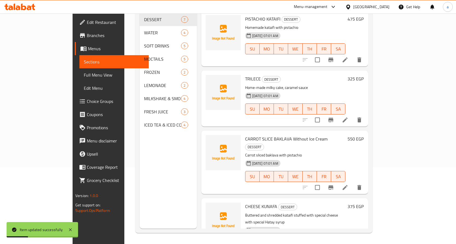
scroll to position [77, 0]
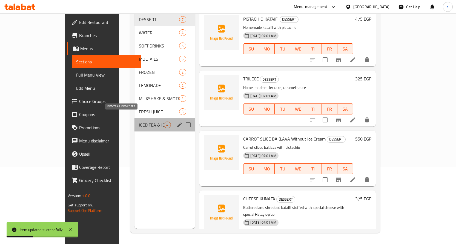
click at [139, 121] on span "ICED TEA & ICED COFEE" at bounding box center [151, 124] width 25 height 7
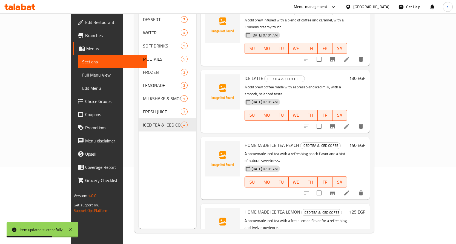
scroll to position [10, 0]
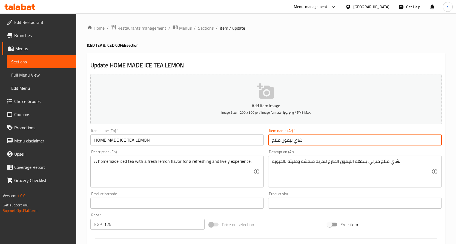
click at [272, 140] on input "شاي ليمون مثلج" at bounding box center [355, 139] width 174 height 11
type input "شاي ليمون مثلج بيتى"
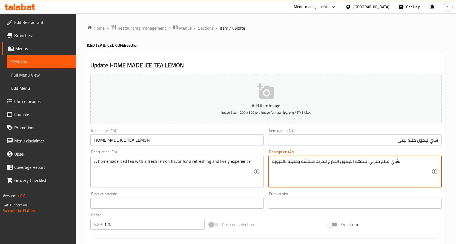
click at [370, 163] on textarea "شاي مثلج منزلي بنكهة الليمون الطازج لتجربة منعشة ومليئة بالحيوية." at bounding box center [351, 171] width 159 height 26
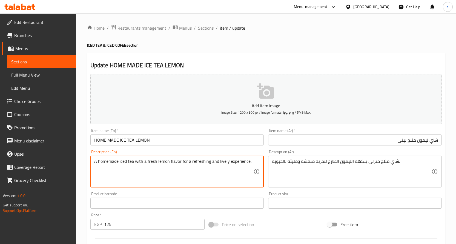
click at [244, 163] on textarea "A homemade iced tea with a fresh lemon flavor for a refreshing and lively exper…" at bounding box center [173, 171] width 159 height 26
click at [220, 164] on textarea "A homemade iced tea with a fresh lemon flavor for a refreshing and lively exper…" at bounding box center [173, 171] width 159 height 26
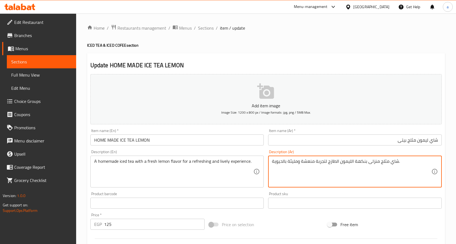
drag, startPoint x: 283, startPoint y: 162, endPoint x: 298, endPoint y: 164, distance: 14.9
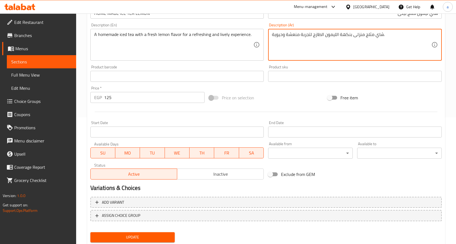
scroll to position [144, 0]
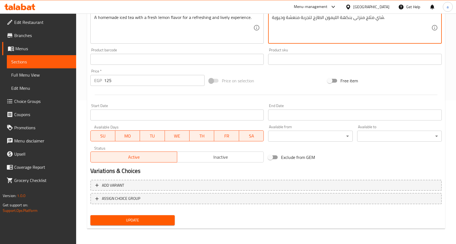
type textarea "شاي مثلج منزلى بنكهة الليمون الطازج لتجربة منعشة وحيوية."
click at [172, 219] on button "Update" at bounding box center [132, 220] width 85 height 10
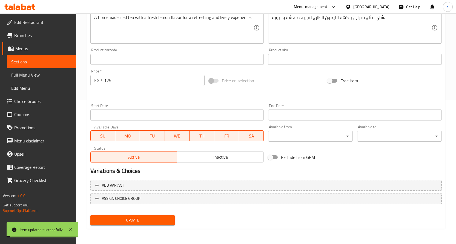
click at [34, 67] on link "Sections" at bounding box center [41, 61] width 69 height 13
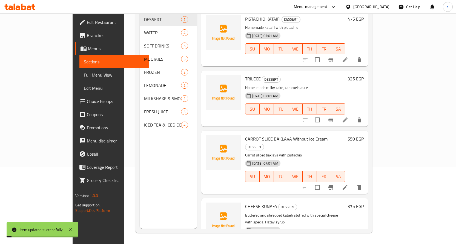
scroll to position [77, 0]
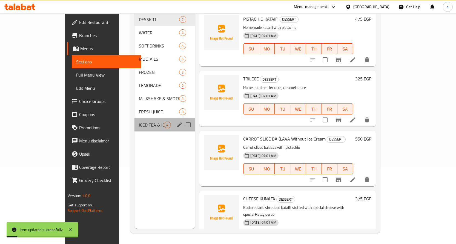
click at [135, 118] on div "ICED TEA & ICED COFEE 4" at bounding box center [165, 124] width 60 height 13
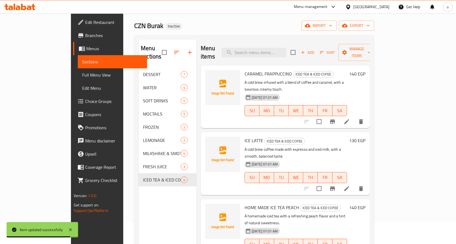
scroll to position [10, 0]
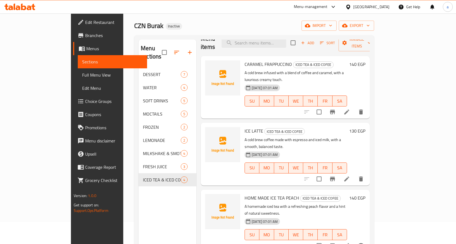
click at [355, 240] on li at bounding box center [346, 245] width 15 height 10
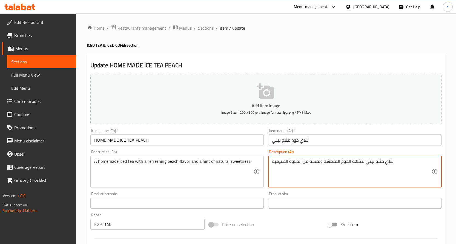
click at [366, 162] on textarea "شاي مثلج بيتي بنكهة الخوخ المنعشة ولمسة من الحلاوة الطبيعية" at bounding box center [351, 171] width 159 height 26
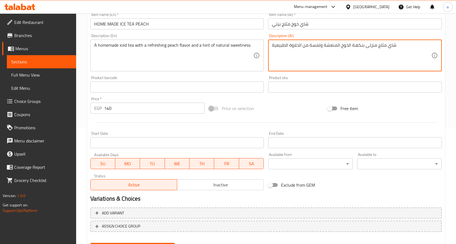
scroll to position [144, 0]
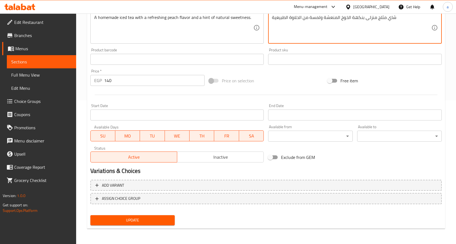
type textarea "شاي مثلج منزلى بنكهة الخوخ المنعشة ولمسة من الحلاوة الطبيعية"
click at [164, 221] on span "Update" at bounding box center [133, 219] width 76 height 7
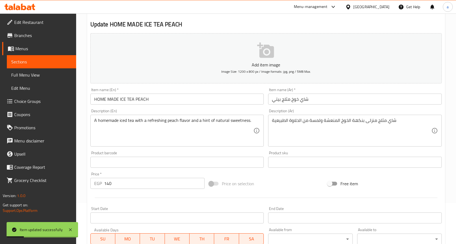
scroll to position [34, 0]
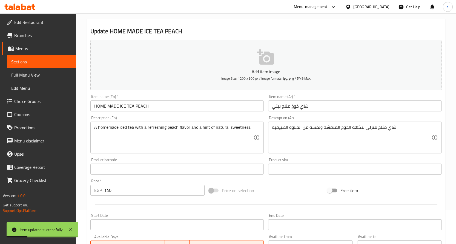
click at [36, 60] on span "Sections" at bounding box center [41, 61] width 61 height 7
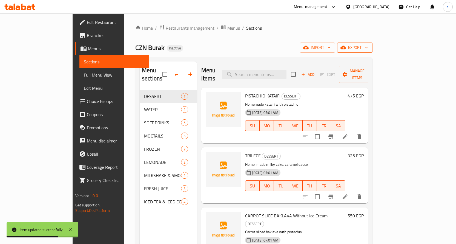
click at [368, 46] on span "export" at bounding box center [355, 47] width 27 height 7
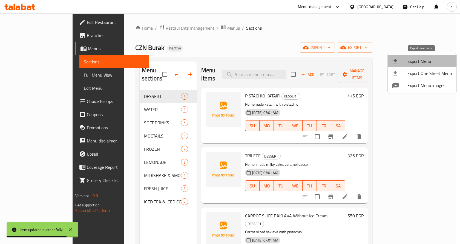
click at [424, 66] on li "Export Menu" at bounding box center [422, 61] width 69 height 12
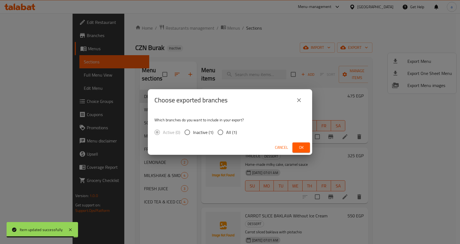
click at [226, 133] on span "All (1)" at bounding box center [231, 132] width 11 height 7
click at [226, 133] on input "All (1)" at bounding box center [221, 132] width 12 height 12
radio input "true"
click at [330, 41] on div "Choose exported branches Which branches do you want to include in your export? …" at bounding box center [230, 122] width 460 height 244
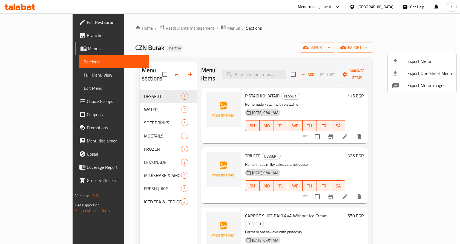
click at [424, 46] on div at bounding box center [230, 122] width 460 height 244
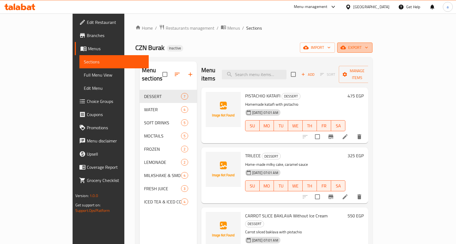
click at [368, 45] on span "export" at bounding box center [355, 47] width 27 height 7
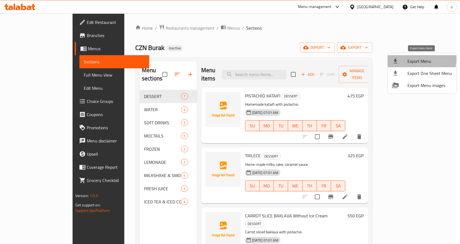
click at [416, 59] on span "Export Menu" at bounding box center [430, 61] width 45 height 7
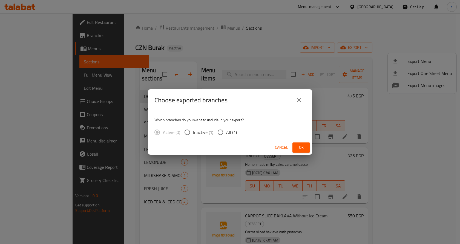
click at [219, 132] on input "All (1)" at bounding box center [221, 132] width 12 height 12
radio input "true"
click at [301, 145] on span "Ok" at bounding box center [301, 147] width 9 height 7
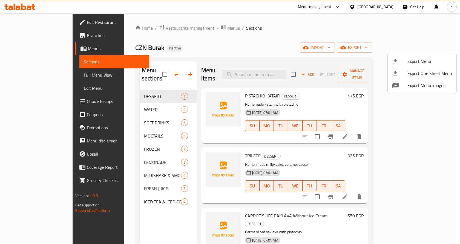
click at [258, 33] on div at bounding box center [230, 122] width 460 height 244
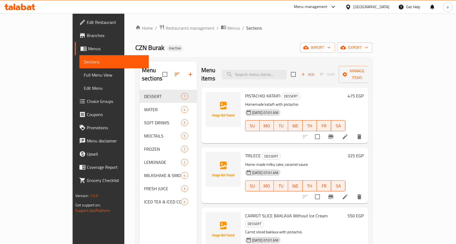
click at [84, 72] on span "Full Menu View" at bounding box center [114, 75] width 61 height 7
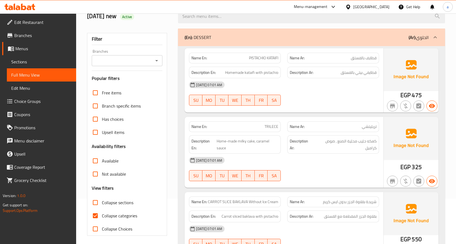
scroll to position [55, 0]
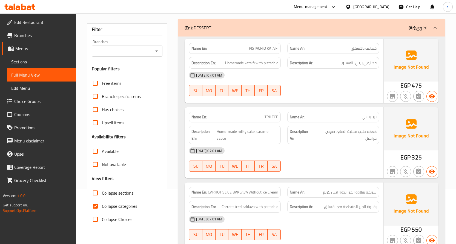
click at [91, 205] on input "Collapse categories" at bounding box center [95, 205] width 13 height 13
checkbox input "false"
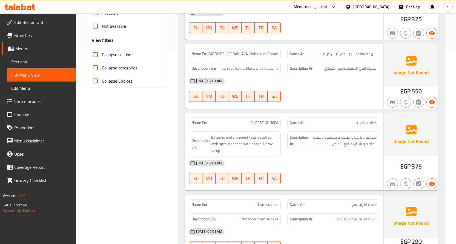
scroll to position [219, 0]
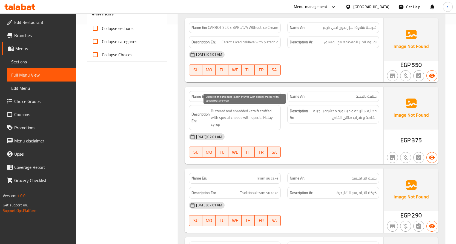
click at [244, 112] on span "Buttered and shredded kataifi stuffed with special cheese with special Hatay sy…" at bounding box center [244, 117] width 67 height 20
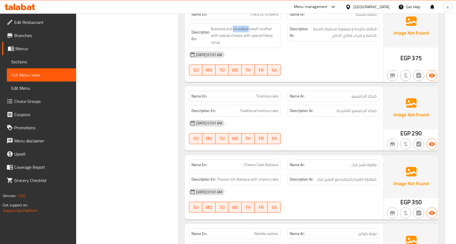
scroll to position [301, 0]
click at [306, 134] on div "14-10-2025 07:01 AM SU MO TU WE TH FR SA" at bounding box center [284, 131] width 197 height 31
click at [289, 126] on div "14-10-2025 07:01 AM" at bounding box center [284, 122] width 197 height 13
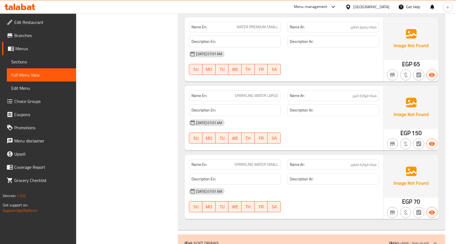
scroll to position [685, 0]
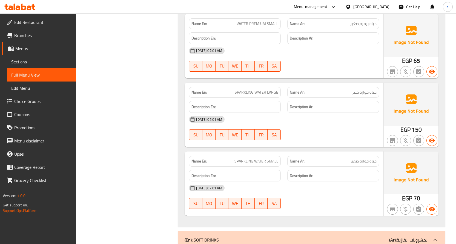
click at [356, 91] on span "مياه فوارة كبير" at bounding box center [364, 92] width 24 height 6
click at [274, 93] on span "SPARKLING WATER LARGE" at bounding box center [257, 92] width 44 height 6
copy span "LARGE"
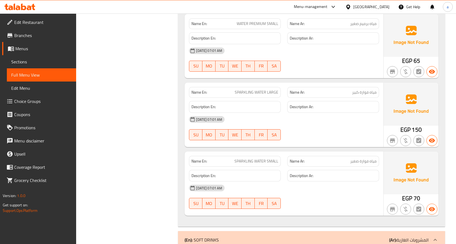
click at [224, 96] on div "Name En: SPARKLING WATER LARGE" at bounding box center [235, 92] width 92 height 11
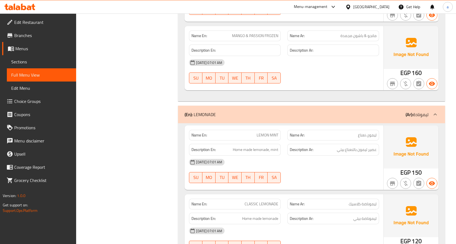
scroll to position [1754, 0]
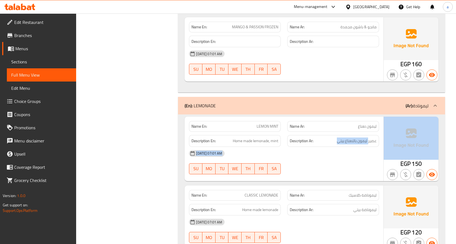
drag, startPoint x: 369, startPoint y: 143, endPoint x: 389, endPoint y: 146, distance: 20.5
click at [389, 146] on div "Name En: LEMON MINT Name Ar: ليمون نعناع Description En: Home made lemonade, mi…" at bounding box center [312, 148] width 254 height 64
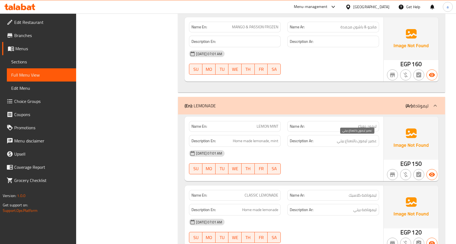
click at [376, 142] on span "عصير ليمون بالنعناع بيتي" at bounding box center [357, 140] width 40 height 7
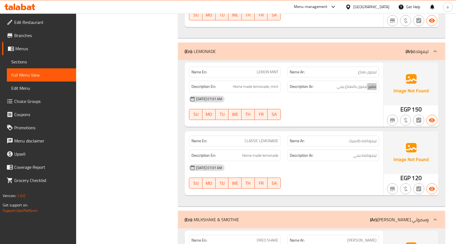
scroll to position [1808, 0]
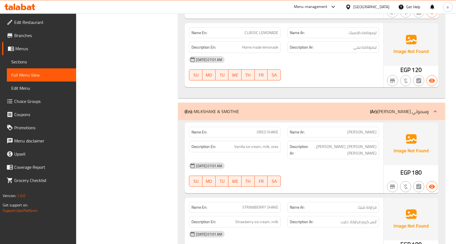
scroll to position [1918, 0]
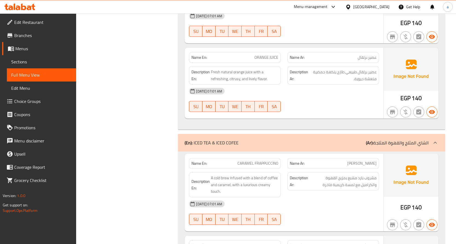
scroll to position [2466, 0]
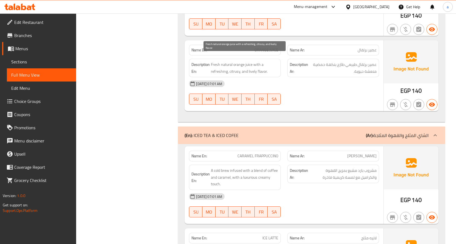
click at [238, 65] on span "Fresh natural orange juice with a refreshing, citrusy, and lively flavor." at bounding box center [244, 67] width 67 height 13
click at [212, 66] on span "Fresh natural orange juice with a refreshing, citrusy, and lively flavor." at bounding box center [244, 67] width 67 height 13
click at [233, 64] on span "Fresh natural orange juice with a refreshing, citrusy, and lively flavor." at bounding box center [244, 67] width 67 height 13
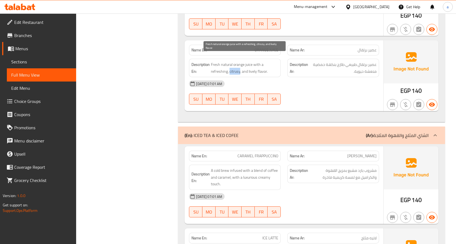
click at [233, 64] on span "Fresh natural orange juice with a refreshing, citrusy, and lively flavor." at bounding box center [244, 67] width 67 height 13
click at [232, 68] on div "Description En: Fresh natural orange juice with a refreshing, citrusy, and live…" at bounding box center [235, 68] width 92 height 18
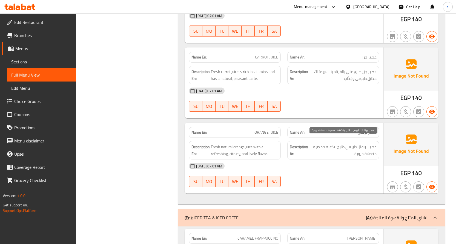
click at [326, 149] on span "عصير برتقال طبيعي طازج بنكهة حمضية منعشة حيوية." at bounding box center [342, 149] width 67 height 13
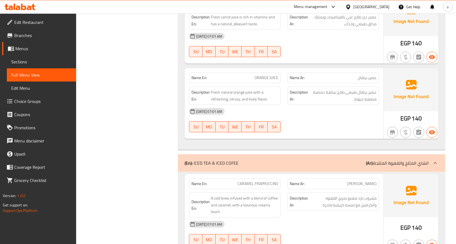
scroll to position [2439, 0]
drag, startPoint x: 219, startPoint y: 84, endPoint x: 214, endPoint y: 86, distance: 5.3
click at [214, 89] on span "Fresh natural orange juice with a refreshing, citrusy, and lively flavor." at bounding box center [244, 95] width 67 height 13
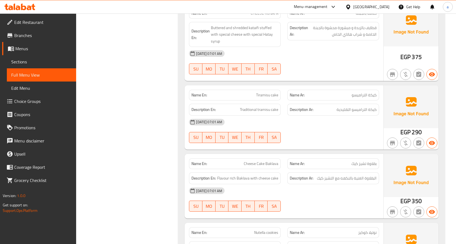
scroll to position [241, 0]
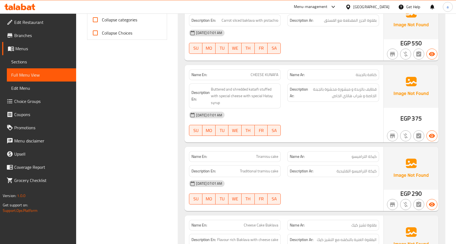
click at [67, 63] on span "Sections" at bounding box center [41, 61] width 61 height 7
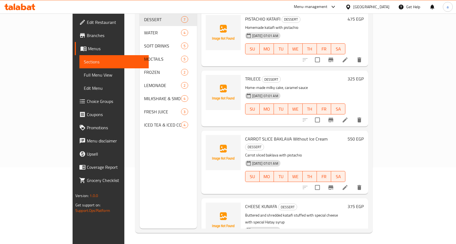
scroll to position [77, 0]
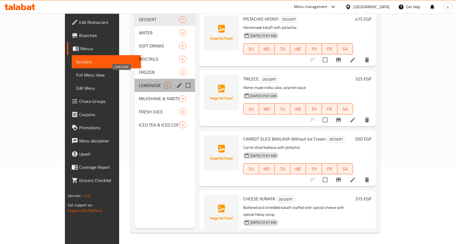
click at [139, 82] on span "LEMONADE" at bounding box center [151, 85] width 25 height 7
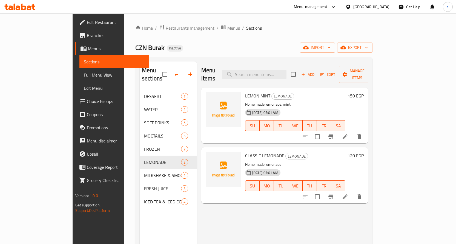
click at [353, 132] on li at bounding box center [345, 137] width 15 height 10
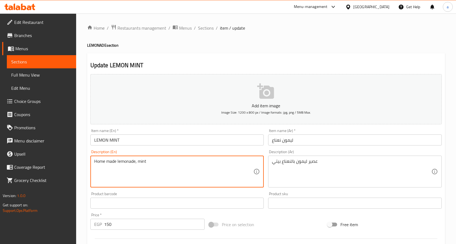
click at [134, 161] on textarea "Home made lemonade, mint" at bounding box center [173, 171] width 159 height 26
drag, startPoint x: 134, startPoint y: 161, endPoint x: 293, endPoint y: 173, distance: 159.6
click at [126, 161] on textarea "Home made lemonade, mint" at bounding box center [173, 171] width 159 height 26
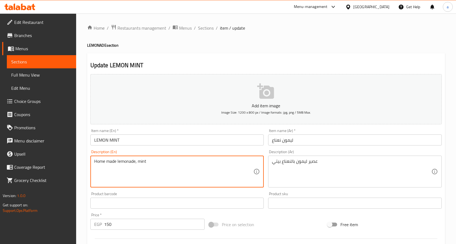
click at [126, 161] on textarea "Home made lemonade, mint" at bounding box center [173, 171] width 159 height 26
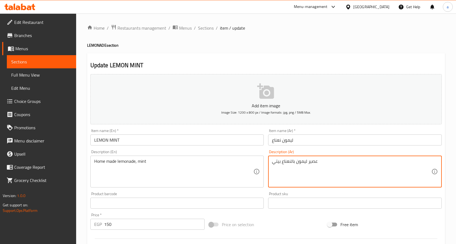
click at [289, 165] on textarea "عصير ليمون بالنعناع بيتي" at bounding box center [351, 171] width 159 height 26
click at [304, 162] on textarea "عصير ليمون بالنعناع بيتي" at bounding box center [351, 171] width 159 height 26
drag, startPoint x: 296, startPoint y: 162, endPoint x: 318, endPoint y: 162, distance: 21.1
click at [318, 162] on textarea "عصير ليمون بالنعناع بيتي" at bounding box center [351, 171] width 159 height 26
type textarea "ليموناضة بالنعناع بيتي"
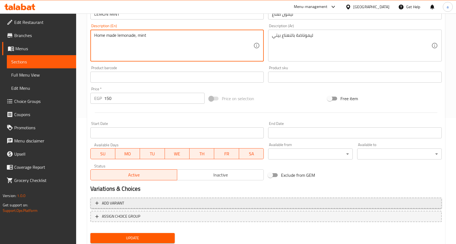
scroll to position [144, 0]
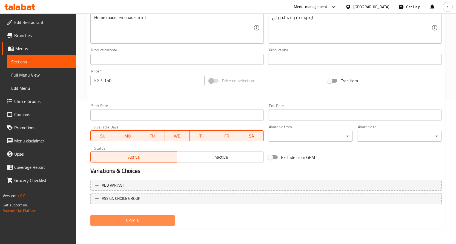
click at [135, 216] on span "Update" at bounding box center [133, 219] width 76 height 7
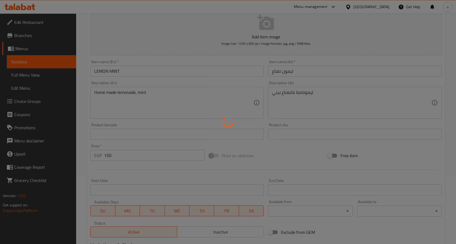
scroll to position [34, 0]
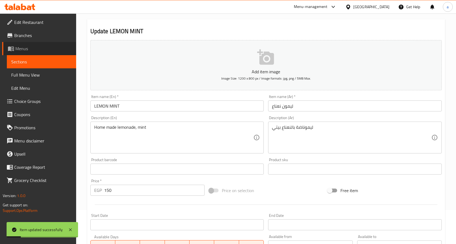
click at [39, 54] on link "Menus" at bounding box center [39, 48] width 74 height 13
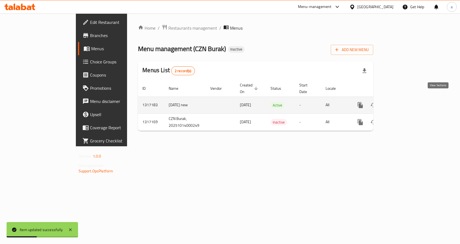
click at [403, 102] on icon "enhanced table" at bounding box center [400, 105] width 7 height 7
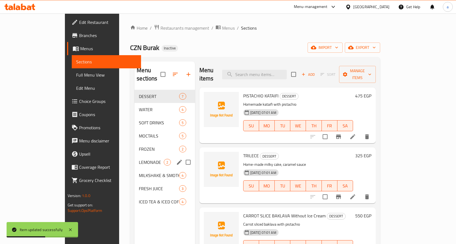
click at [135, 155] on div "LEMONADE 2" at bounding box center [165, 161] width 60 height 13
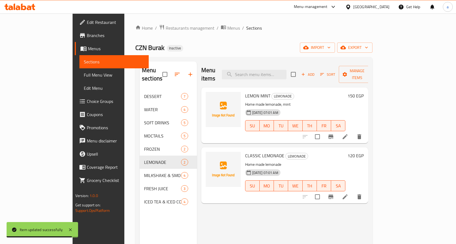
click at [349, 193] on icon at bounding box center [345, 196] width 7 height 7
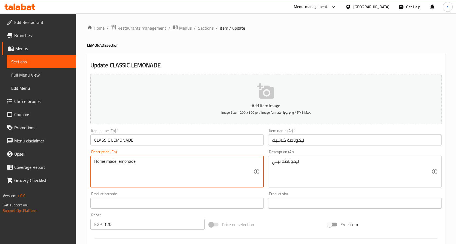
click at [18, 57] on link "Sections" at bounding box center [41, 61] width 69 height 13
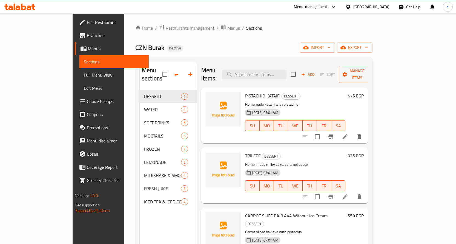
click at [84, 75] on span "Full Menu View" at bounding box center [114, 75] width 61 height 7
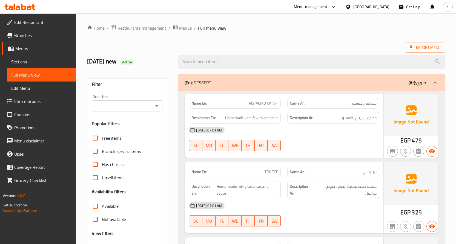
scroll to position [55, 0]
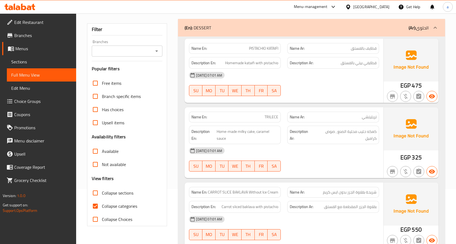
click at [96, 203] on input "Collapse categories" at bounding box center [95, 205] width 13 height 13
checkbox input "false"
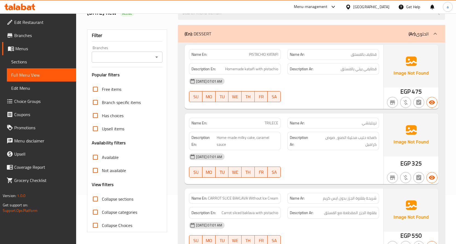
scroll to position [0, 0]
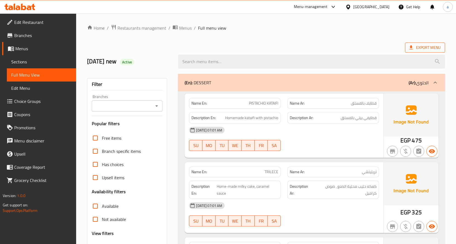
click at [426, 46] on span "Export Menu" at bounding box center [425, 47] width 31 height 7
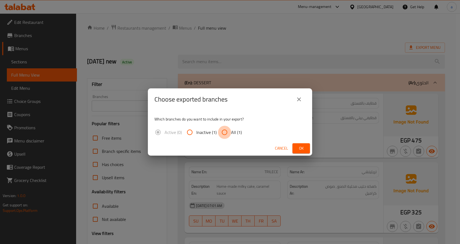
click at [229, 133] on input "All (1)" at bounding box center [224, 131] width 13 height 13
radio input "true"
click at [305, 151] on span "Ok" at bounding box center [301, 148] width 9 height 7
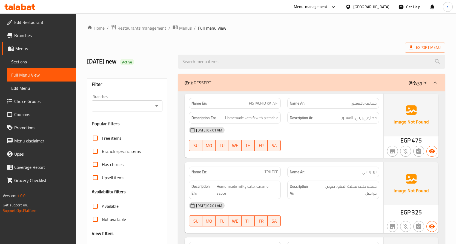
click at [290, 13] on div "Menu-management Egypt Get Help a" at bounding box center [228, 6] width 456 height 13
